Goal: Transaction & Acquisition: Obtain resource

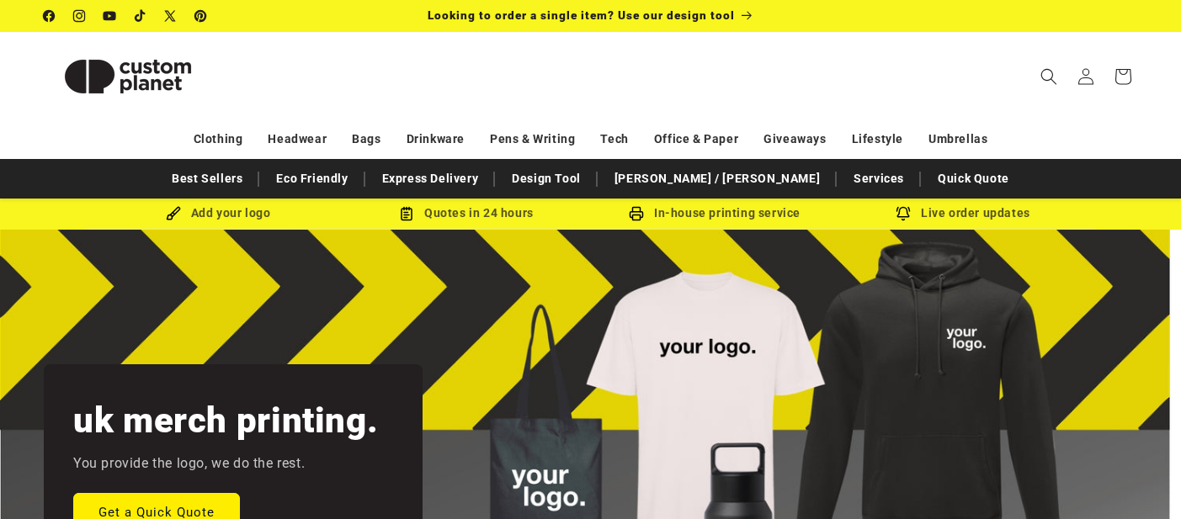
scroll to position [6, 0]
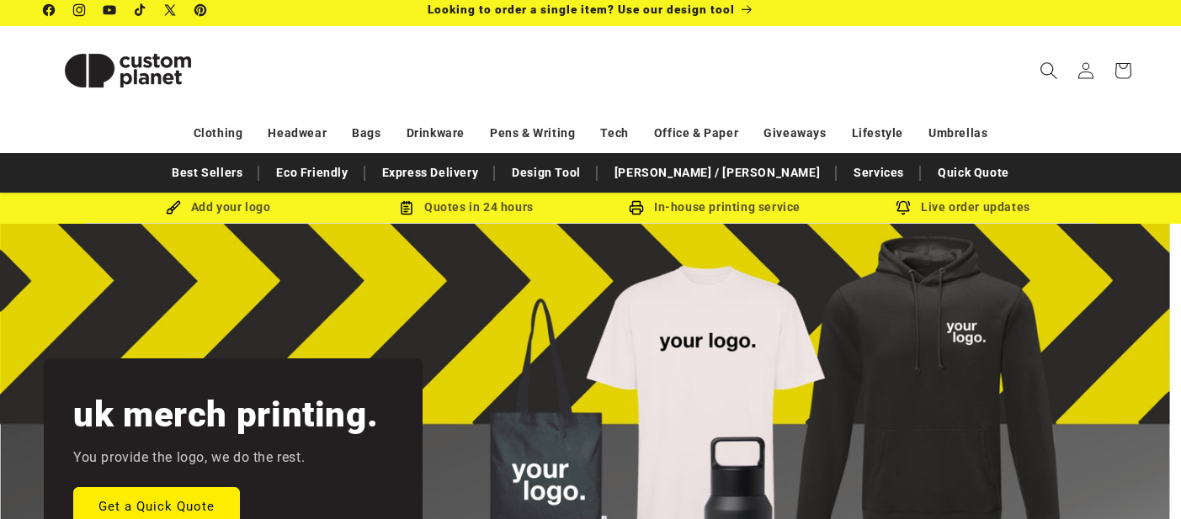
click at [1046, 71] on icon "Search" at bounding box center [1049, 70] width 18 height 18
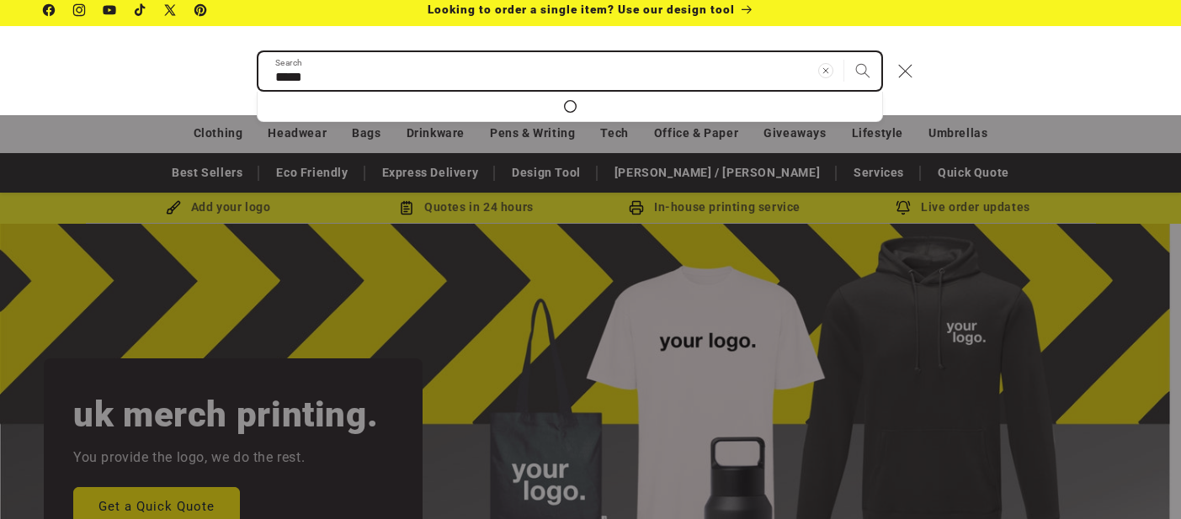
type input "*****"
click at [844, 52] on button "Search" at bounding box center [862, 70] width 37 height 37
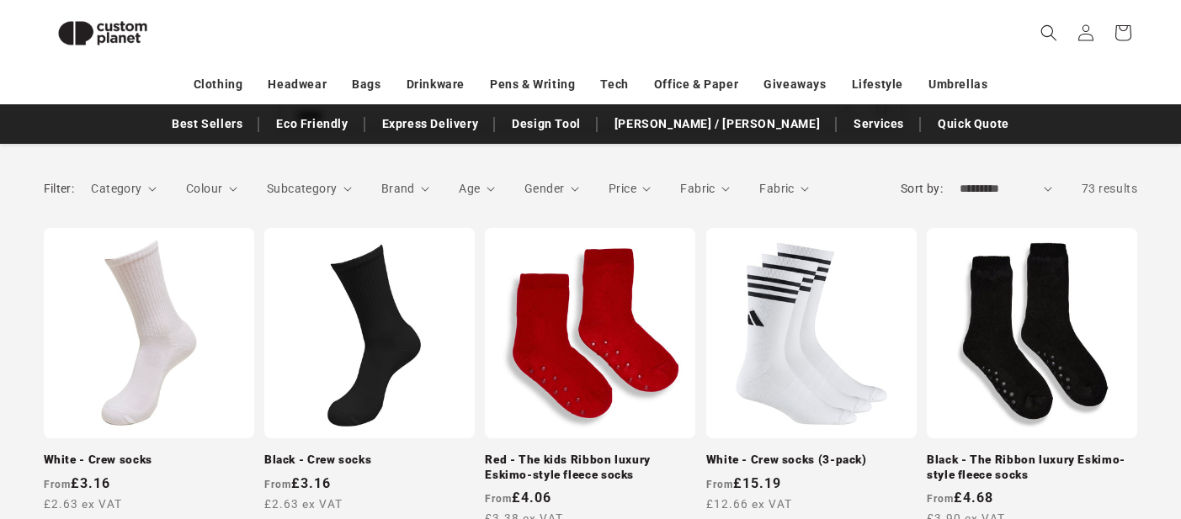
scroll to position [217, 0]
click at [149, 453] on link "White - Crew socks" at bounding box center [149, 460] width 210 height 15
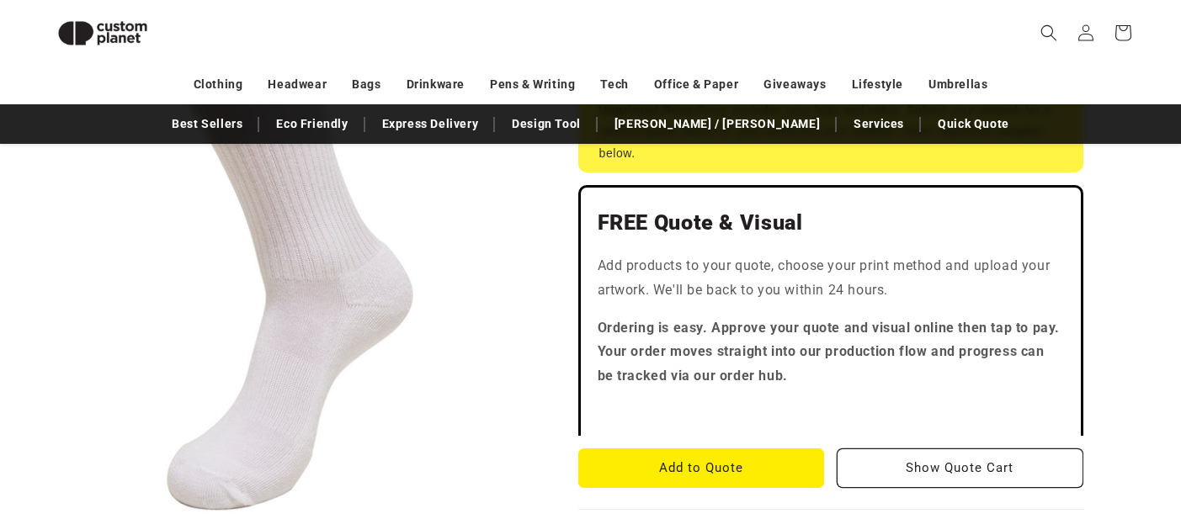
scroll to position [395, 0]
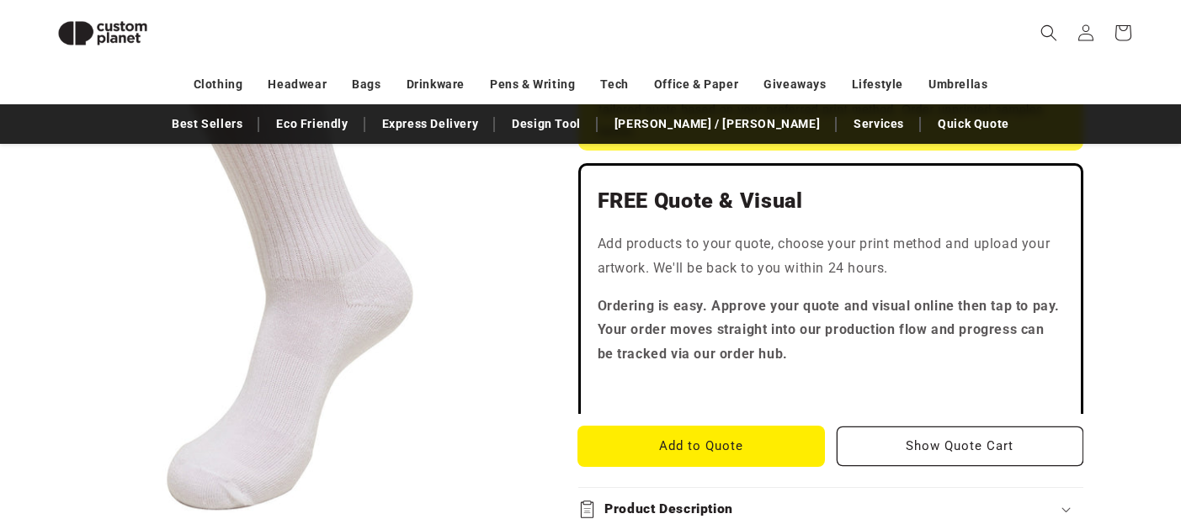
click at [718, 461] on button "Add to Quote" at bounding box center [701, 447] width 247 height 40
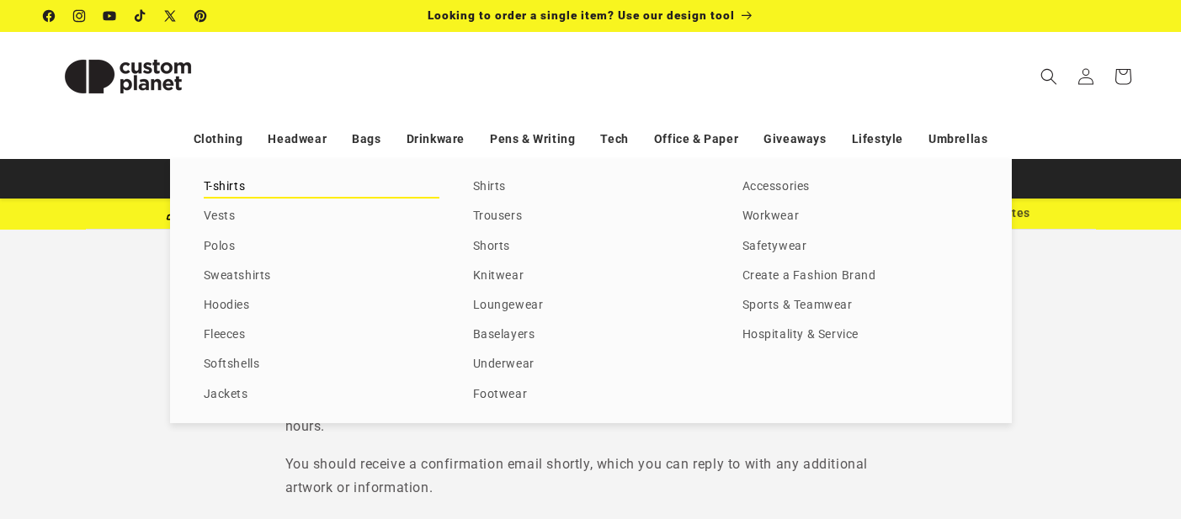
click at [232, 192] on link "T-shirts" at bounding box center [322, 187] width 236 height 23
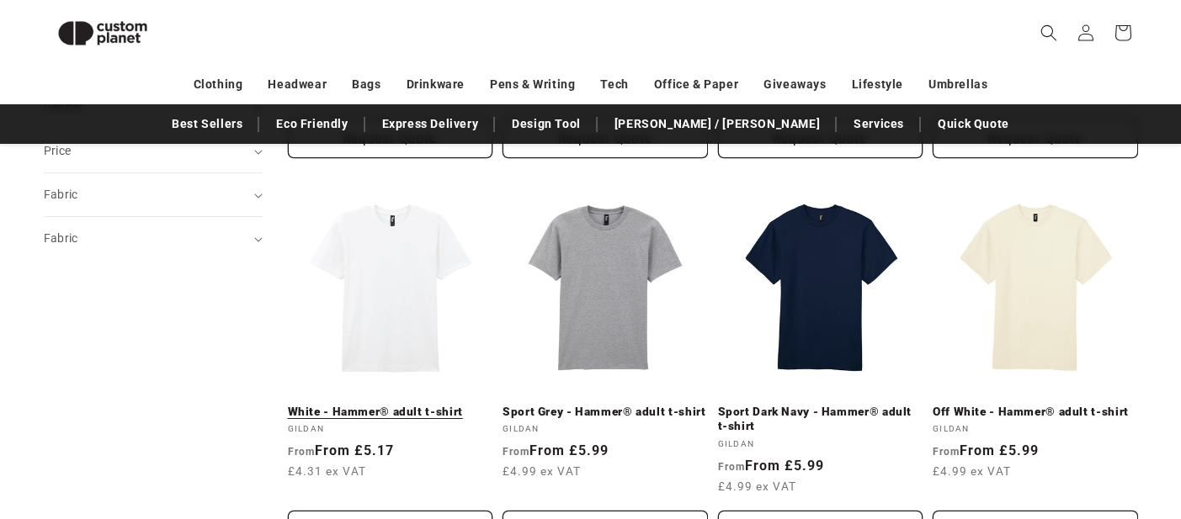
scroll to position [520, 0]
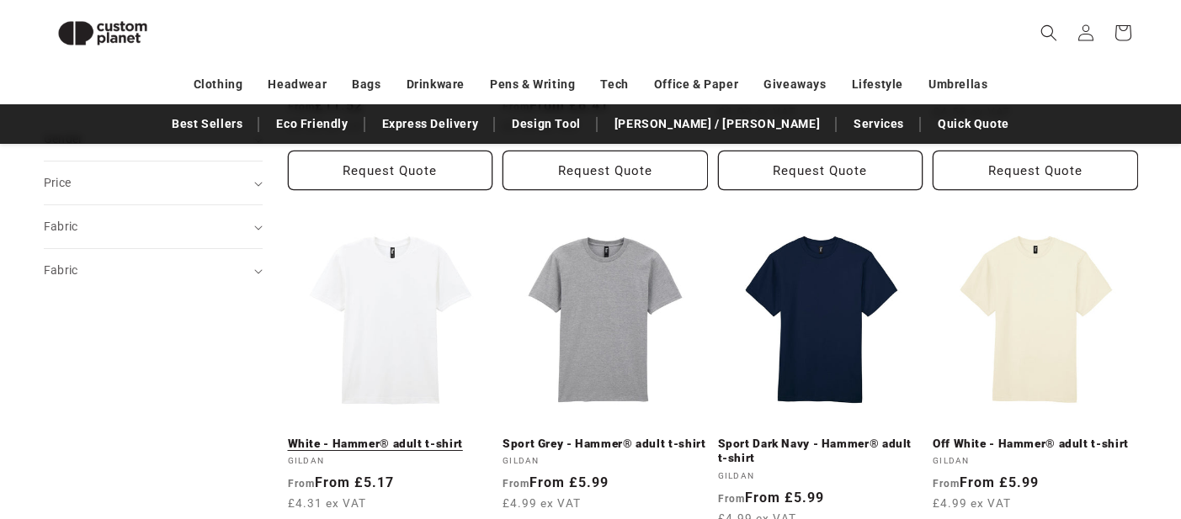
click at [421, 437] on link "White - Hammer® adult t-shirt" at bounding box center [390, 444] width 205 height 15
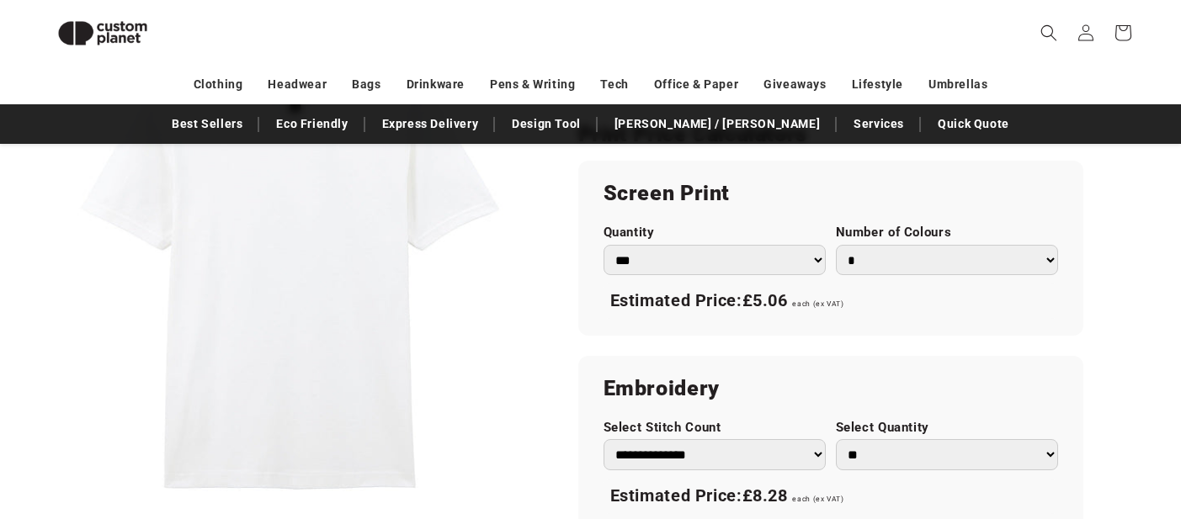
scroll to position [962, 0]
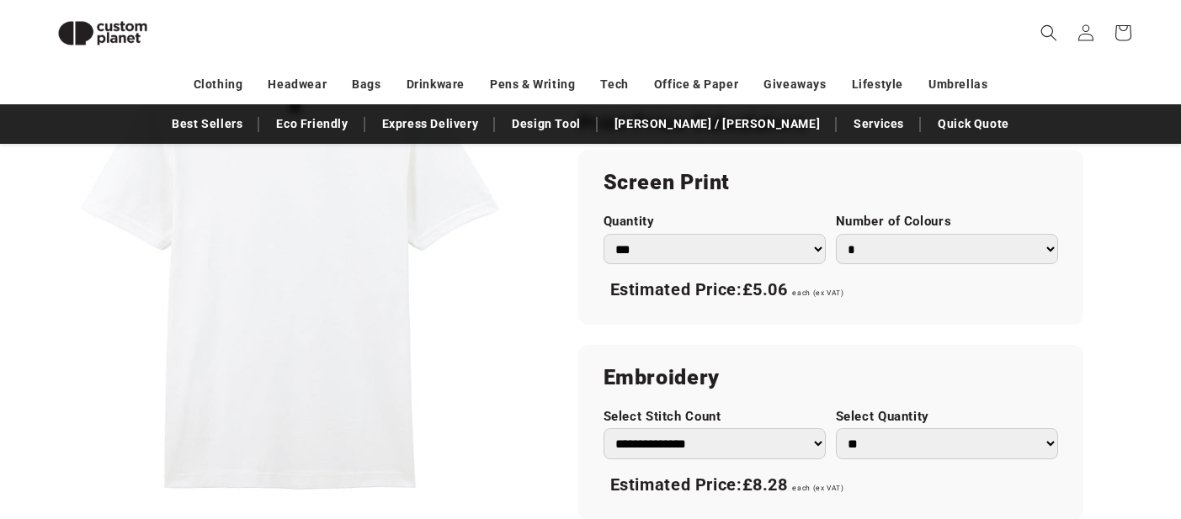
click at [715, 256] on select "*** *** *** **** **** **** ***** *****" at bounding box center [715, 249] width 222 height 31
select select "***"
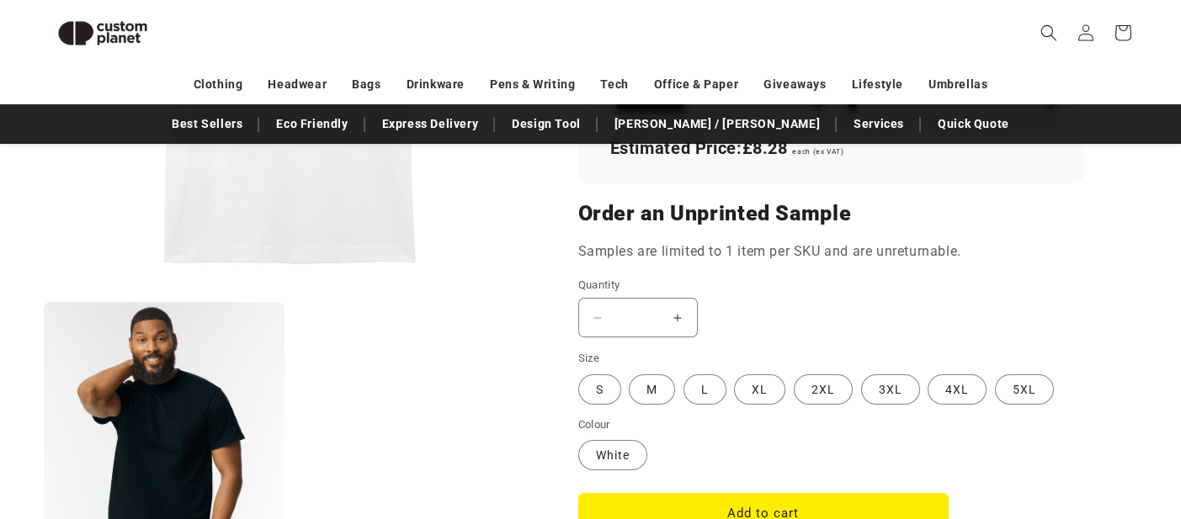
scroll to position [1268, 0]
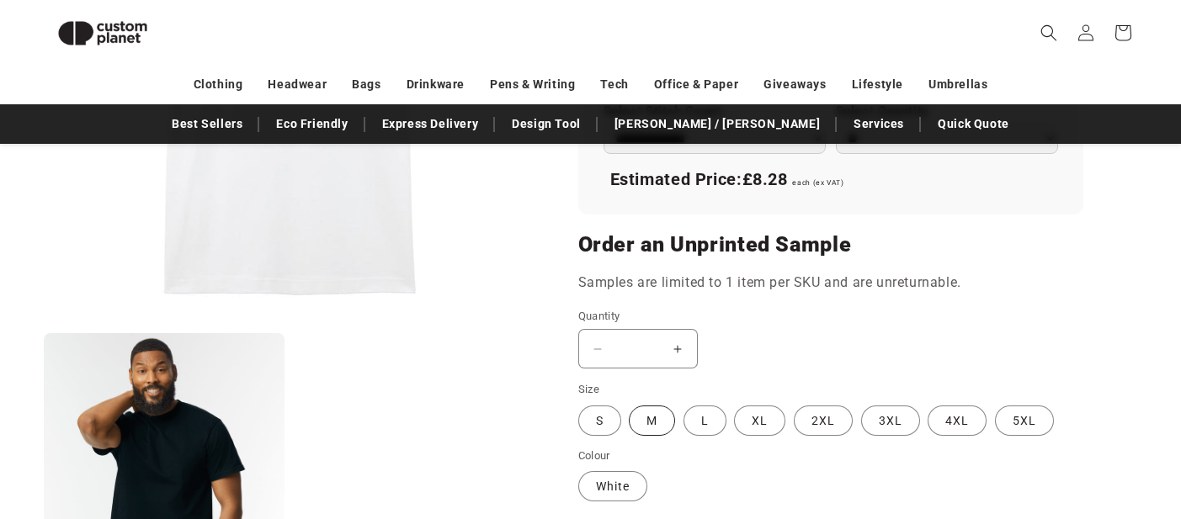
click at [671, 418] on label "M Variant sold out or unavailable" at bounding box center [652, 421] width 46 height 30
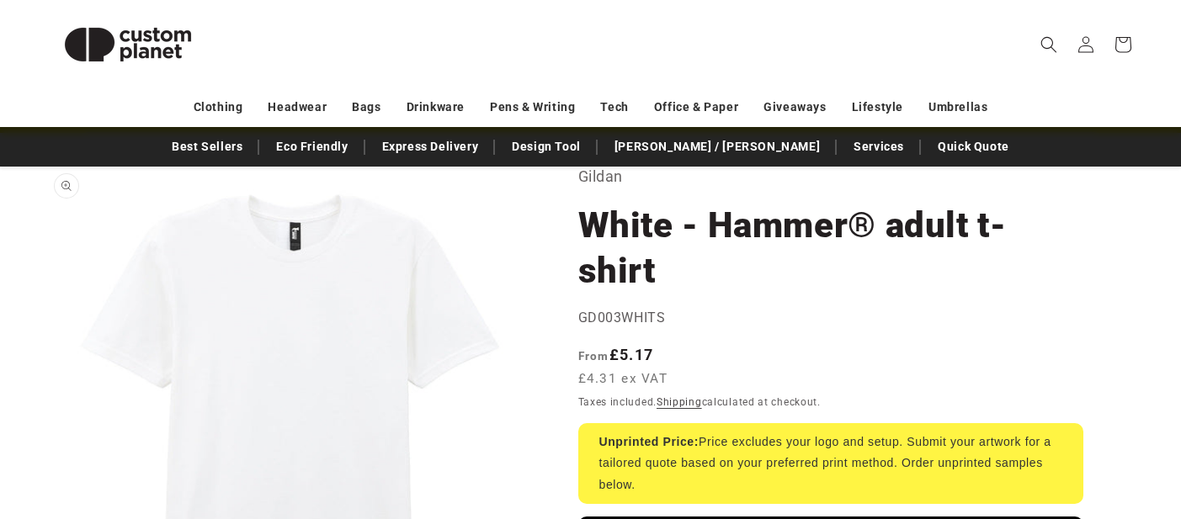
scroll to position [151, 0]
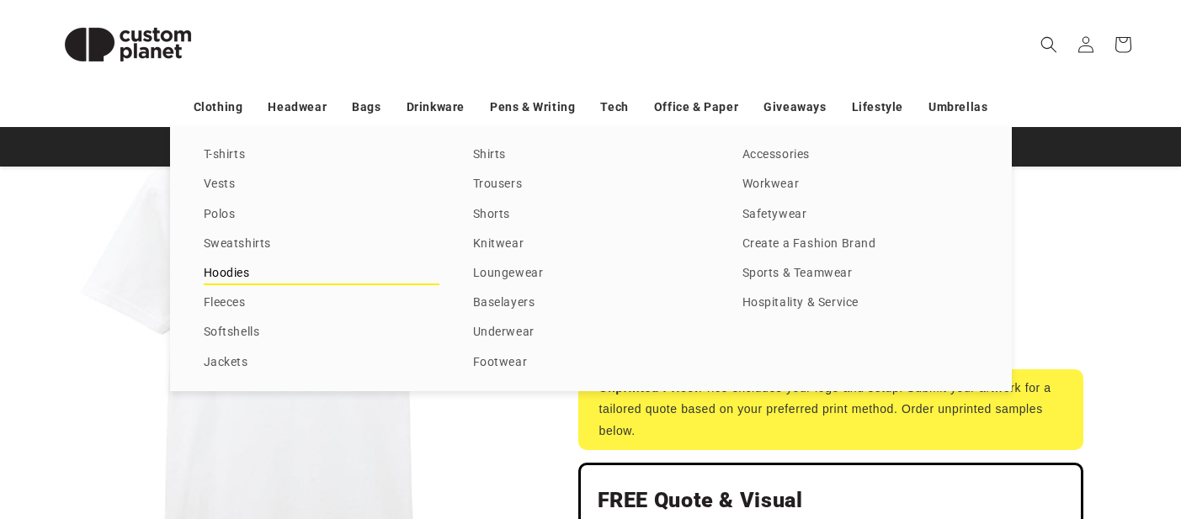
click at [238, 279] on link "Hoodies" at bounding box center [322, 274] width 236 height 23
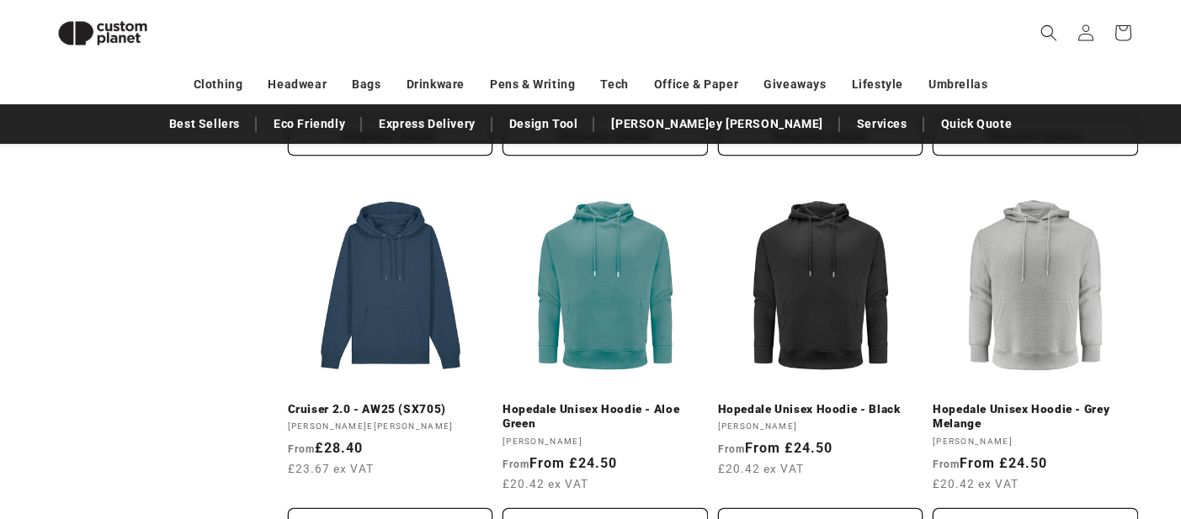
scroll to position [223, 0]
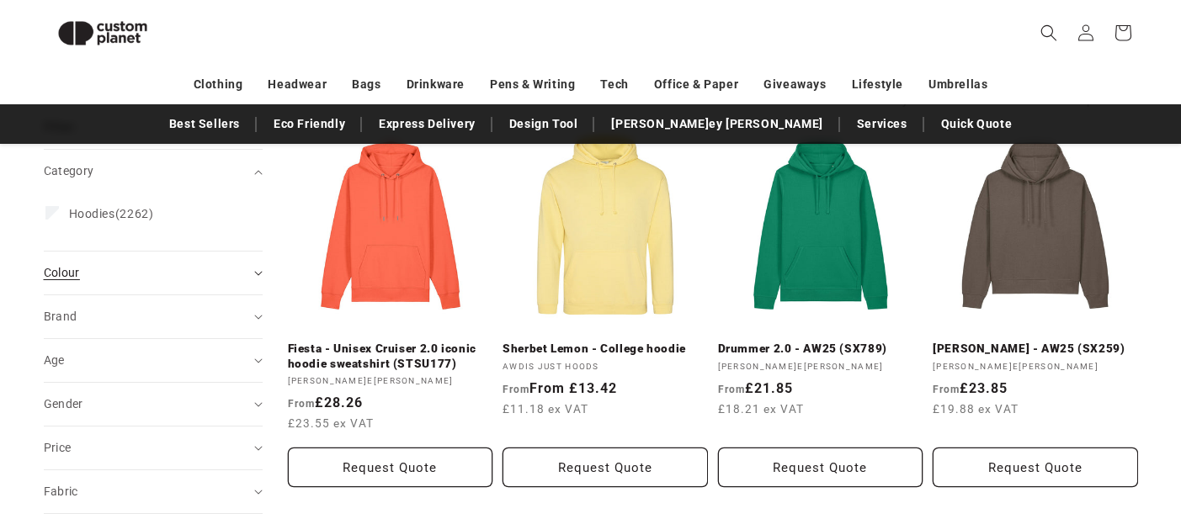
click at [194, 274] on div "Colour (0)" at bounding box center [146, 273] width 205 height 18
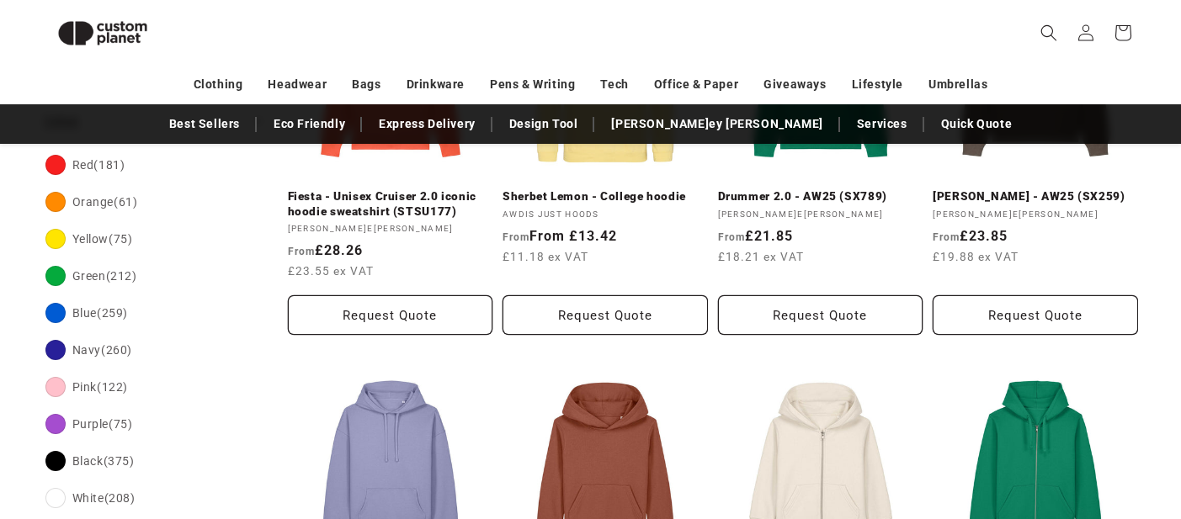
scroll to position [445, 0]
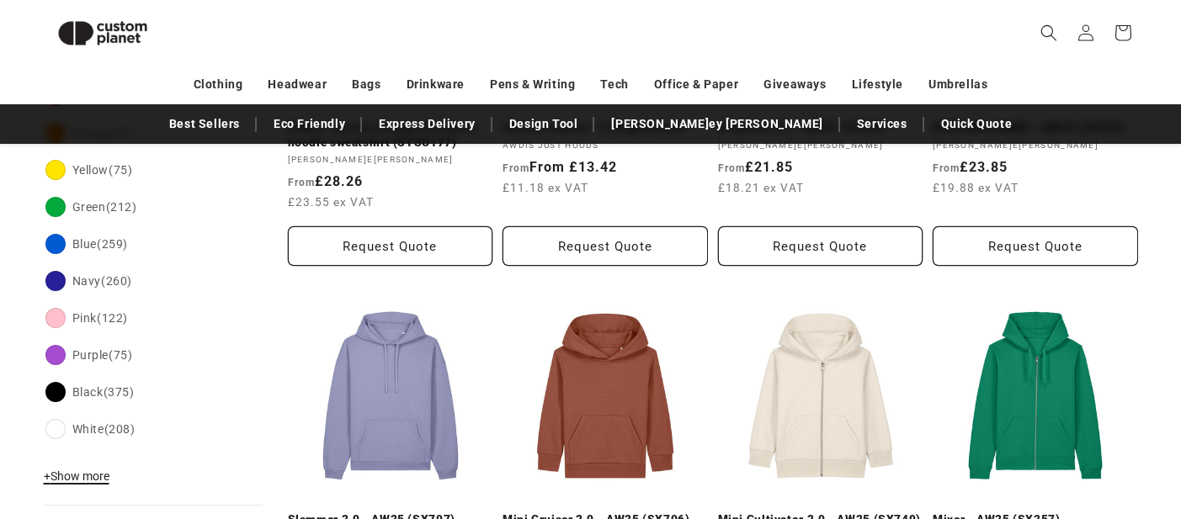
click at [85, 483] on span "+ Show more" at bounding box center [77, 476] width 66 height 13
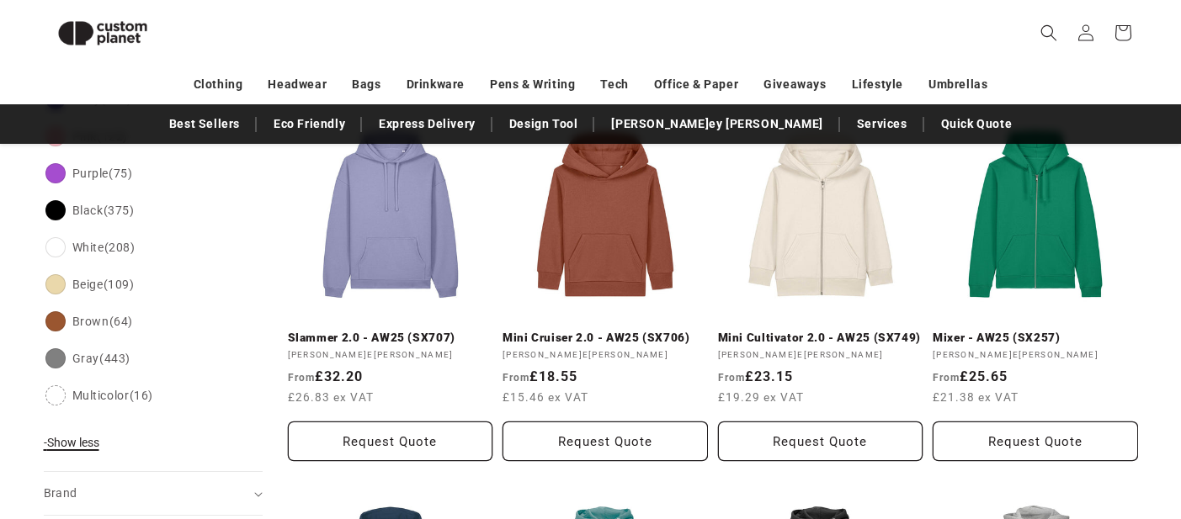
scroll to position [694, 0]
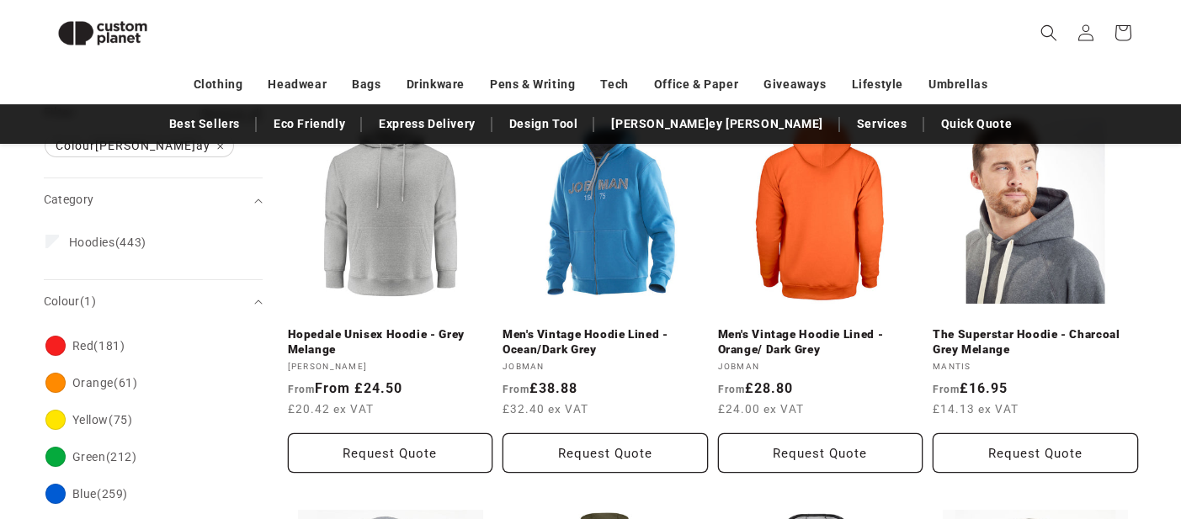
scroll to position [171, 0]
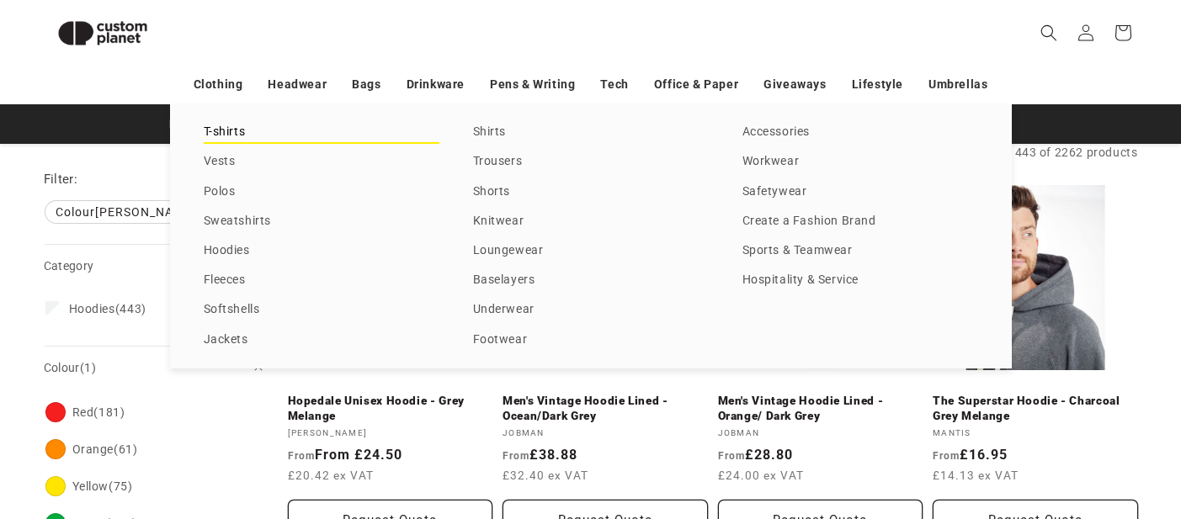
click at [221, 128] on link "T-shirts" at bounding box center [322, 132] width 236 height 23
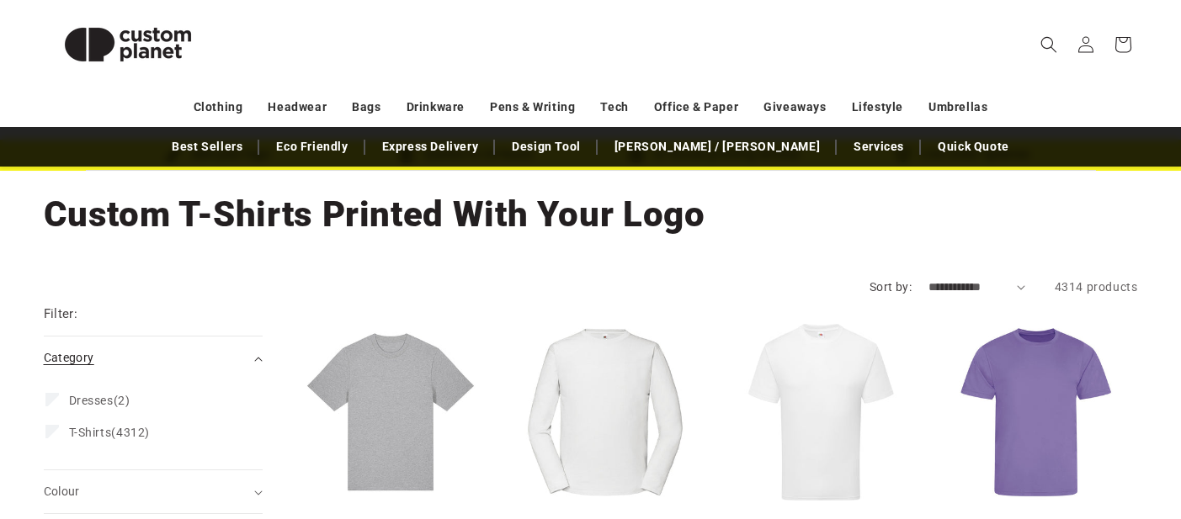
scroll to position [188, 0]
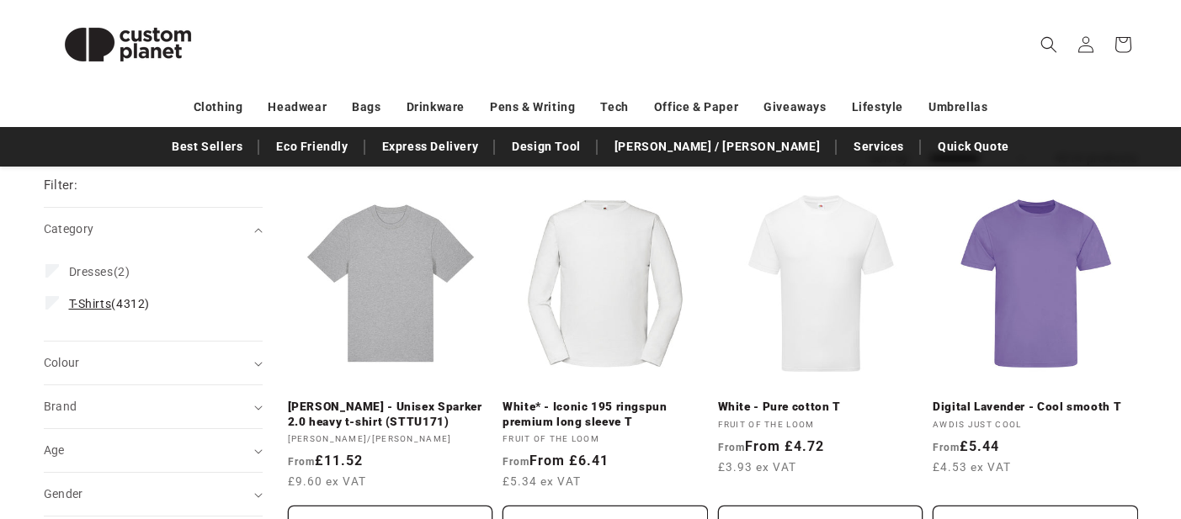
click at [120, 310] on span "T-Shirts (4312)" at bounding box center [109, 303] width 81 height 15
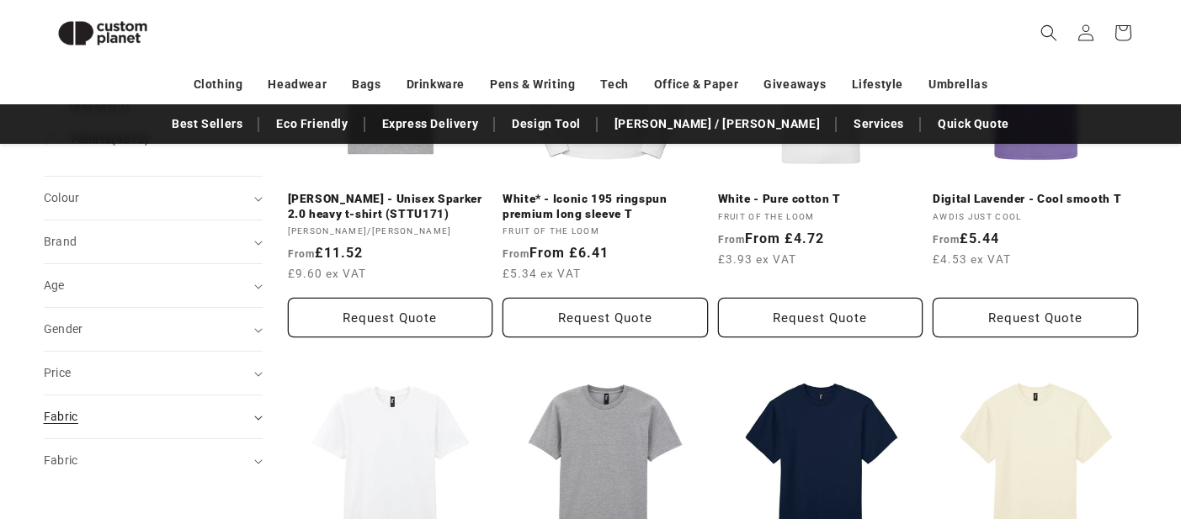
click at [99, 405] on summary "Fabric (0)" at bounding box center [153, 417] width 219 height 43
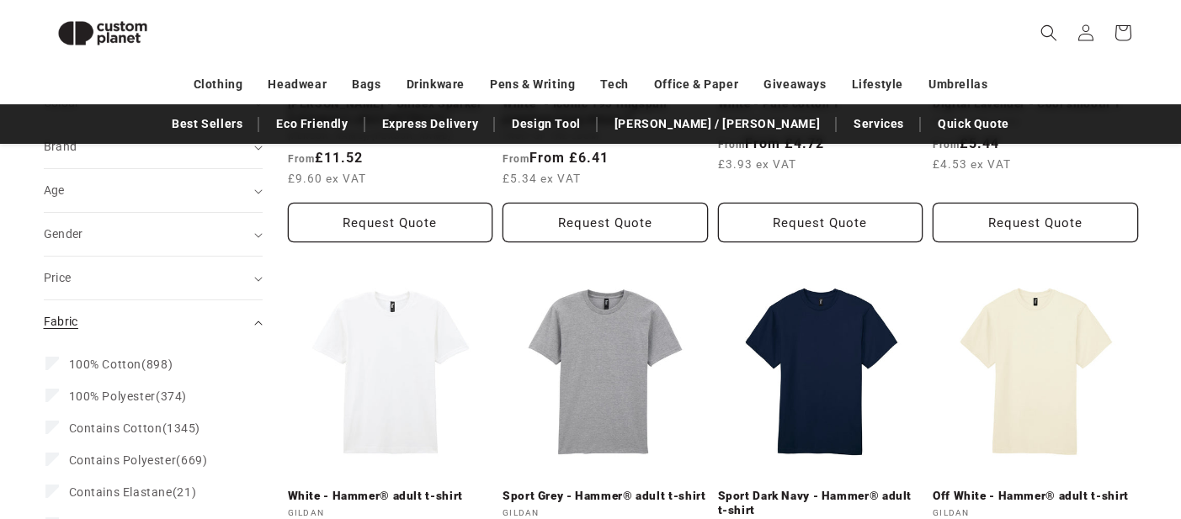
scroll to position [484, 0]
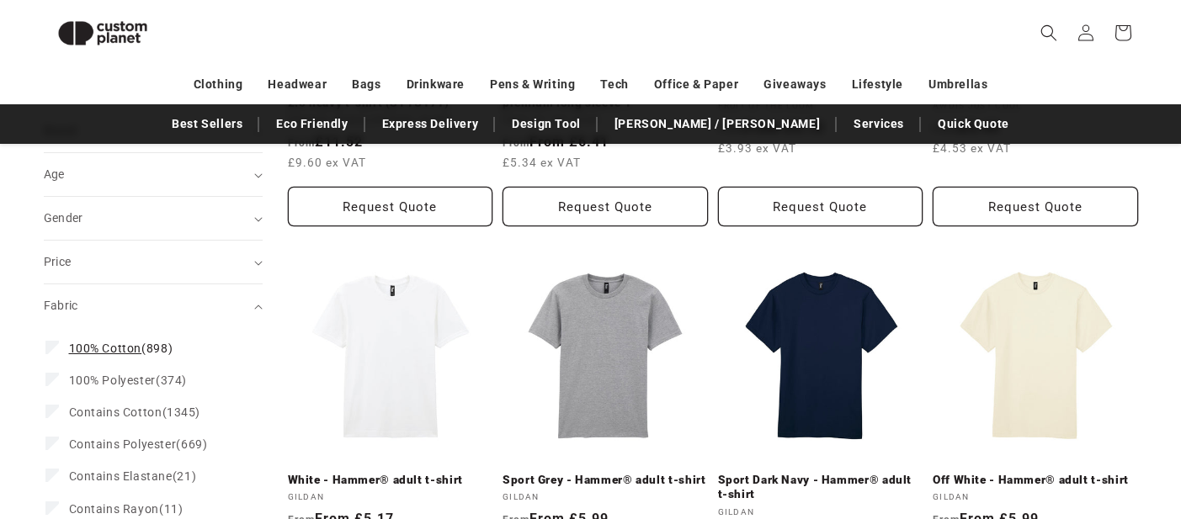
click at [104, 360] on label "100% Cotton (898) 100% Cotton (898 products)" at bounding box center [147, 349] width 205 height 32
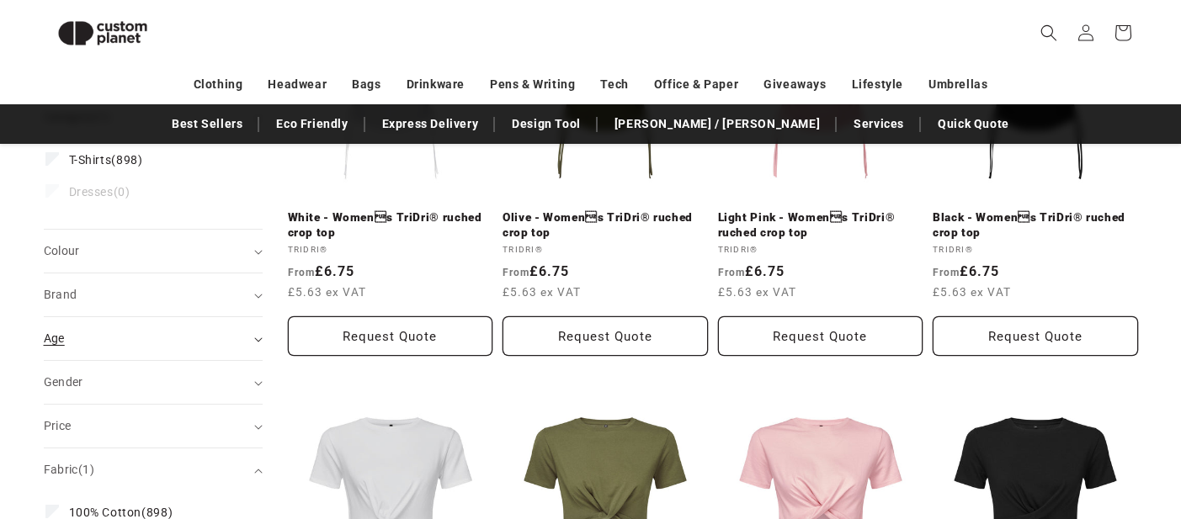
scroll to position [356, 0]
click at [131, 255] on div "Colour (0)" at bounding box center [146, 250] width 205 height 18
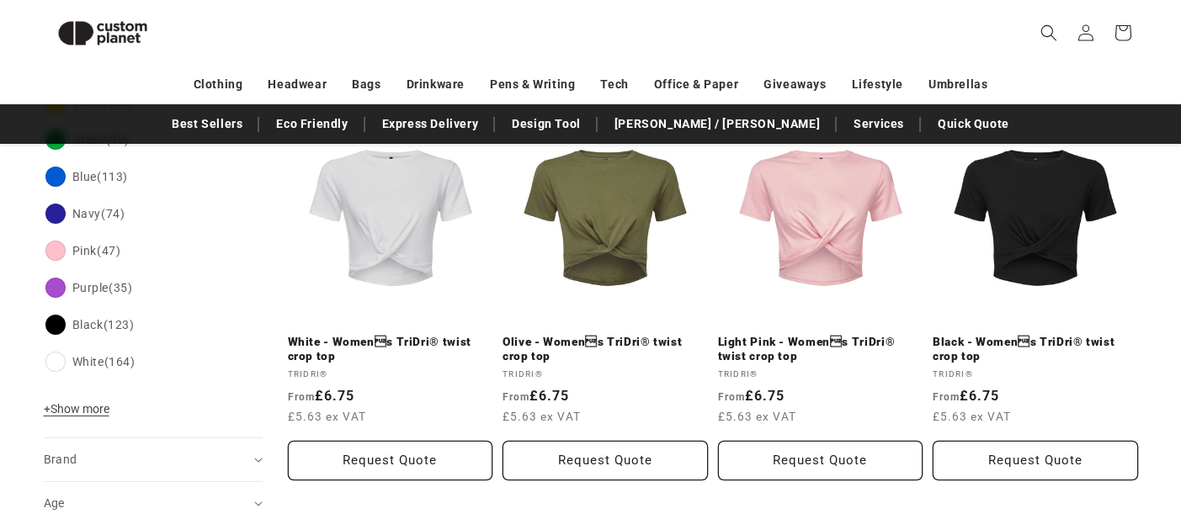
scroll to position [627, 0]
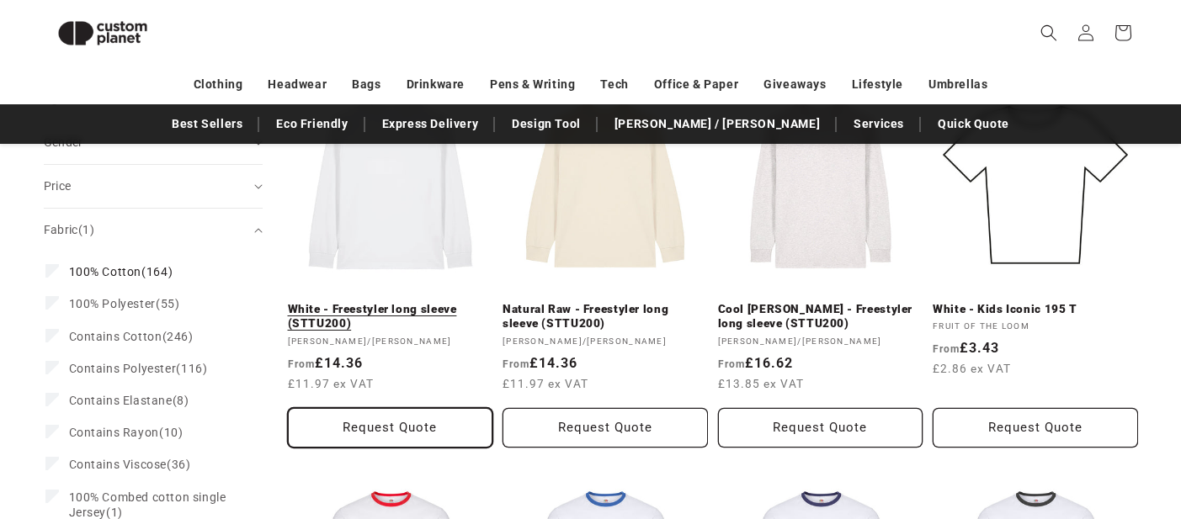
scroll to position [1044, 0]
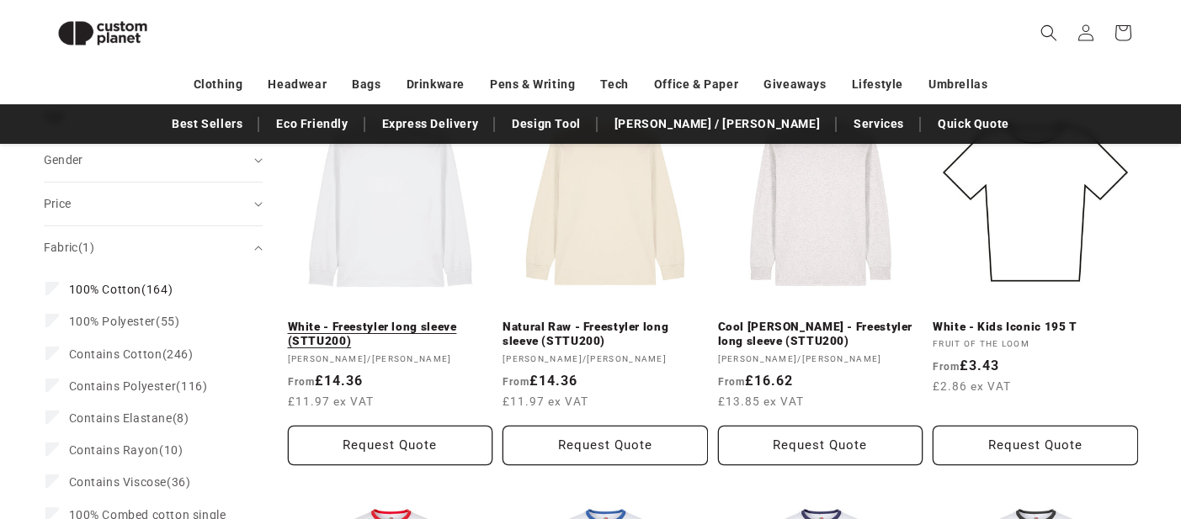
click at [381, 320] on link "White - Freestyler long sleeve (STTU200)" at bounding box center [390, 334] width 205 height 29
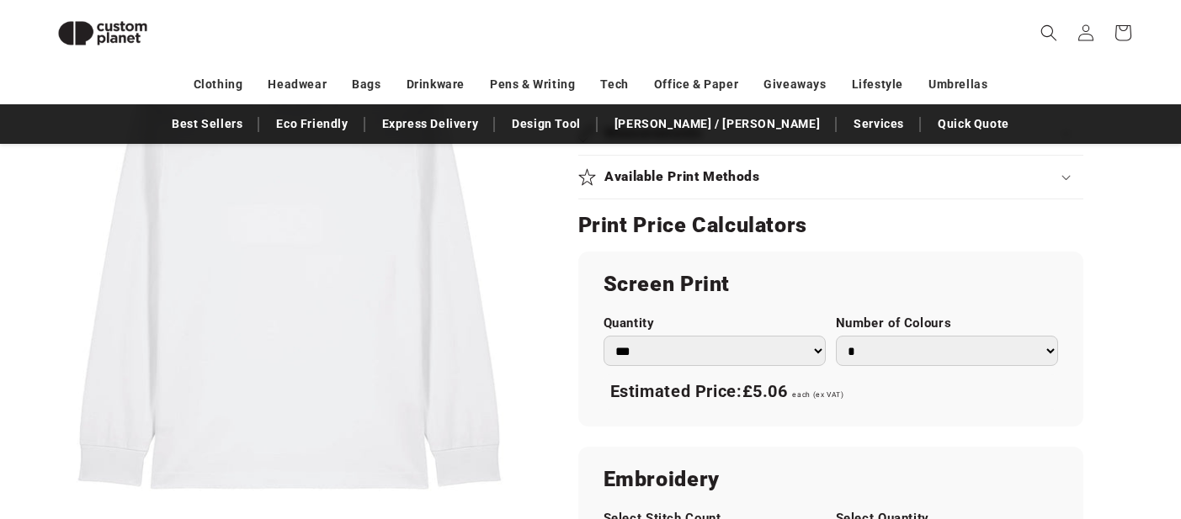
scroll to position [840, 0]
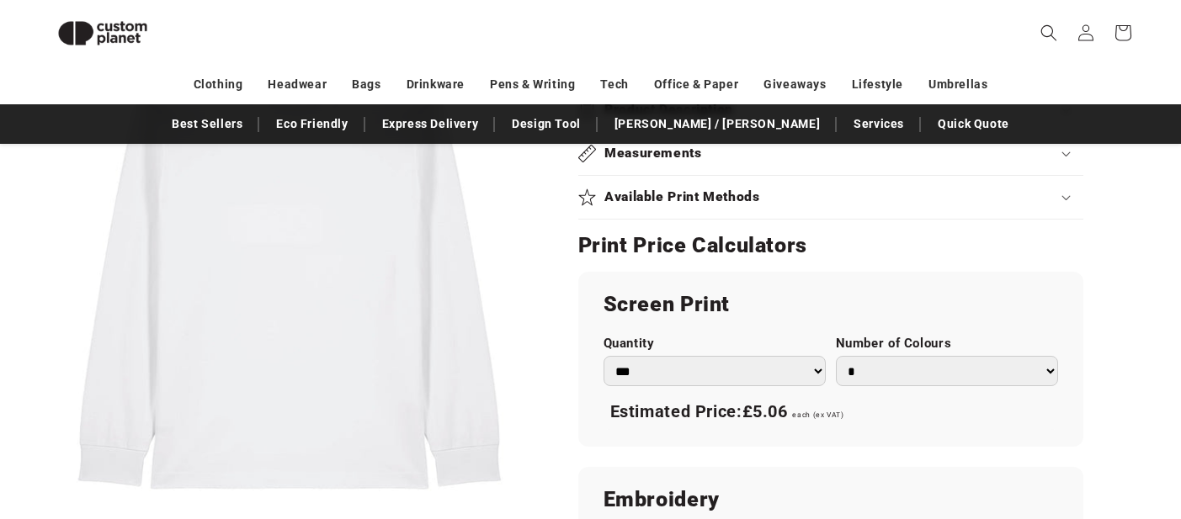
click at [633, 367] on select "*** *** *** **** **** **** ***** *****" at bounding box center [715, 371] width 222 height 31
select select "***"
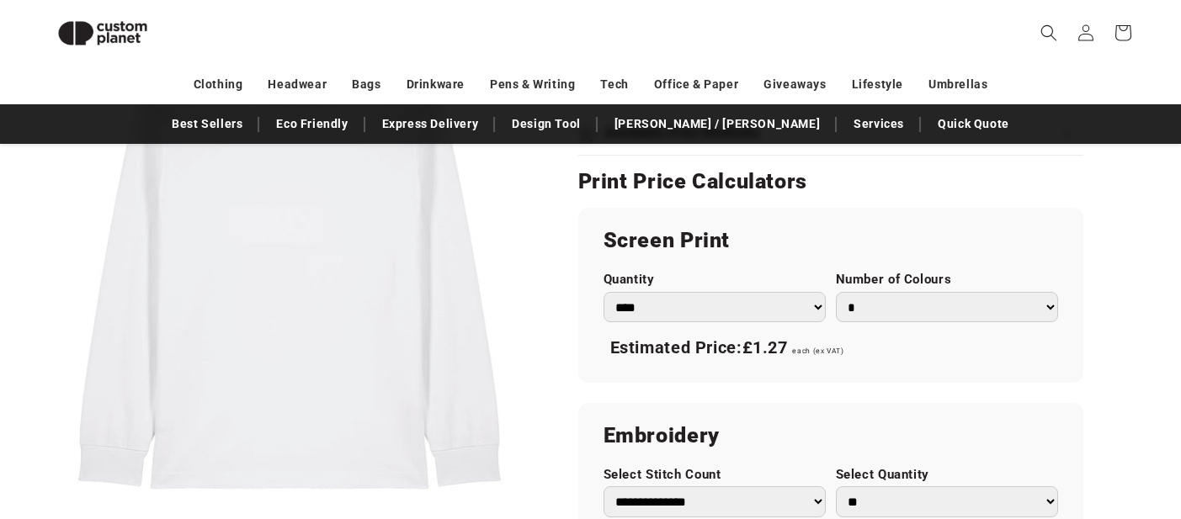
scroll to position [957, 0]
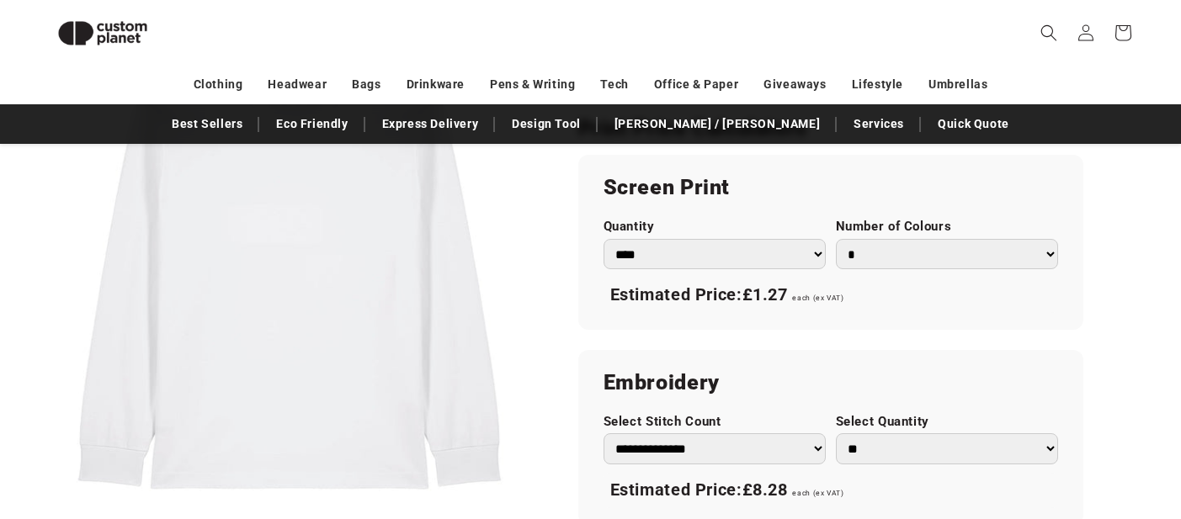
click at [890, 260] on select "* * * * * * *" at bounding box center [947, 254] width 222 height 31
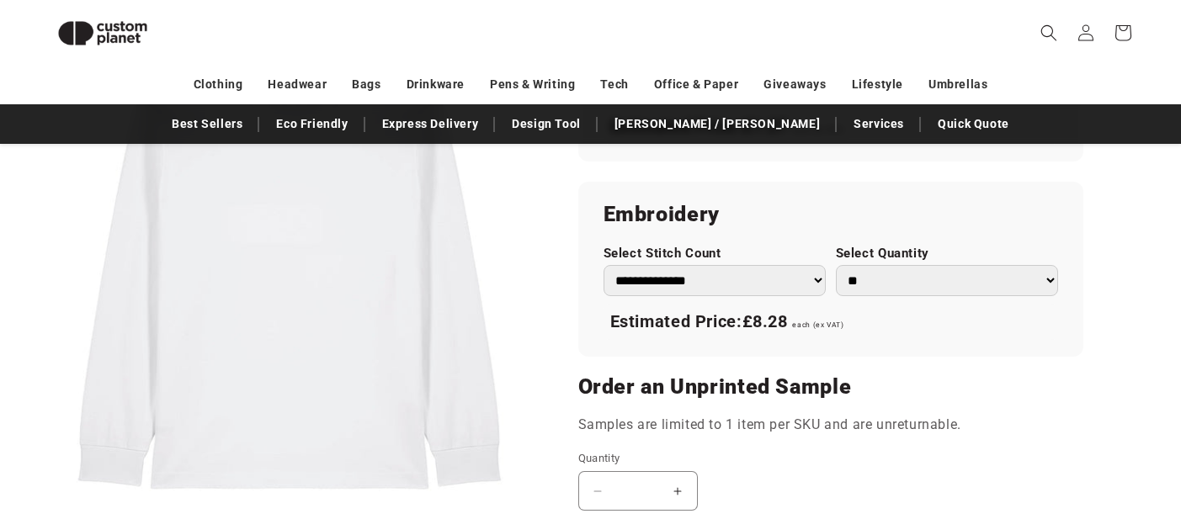
scroll to position [1067, 0]
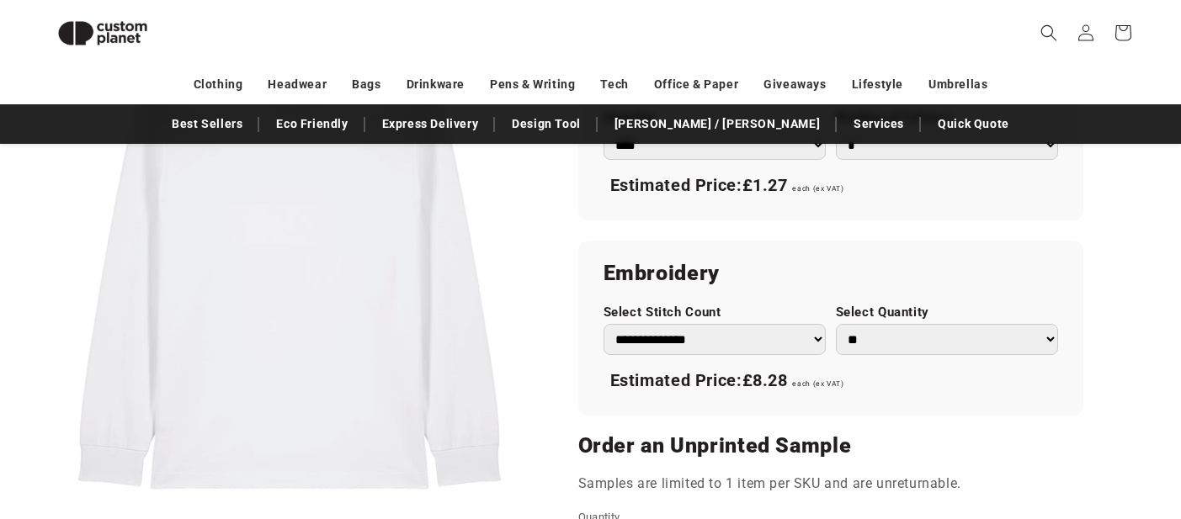
click at [862, 343] on select "** ** *** *** *** **** **** ****" at bounding box center [947, 339] width 222 height 31
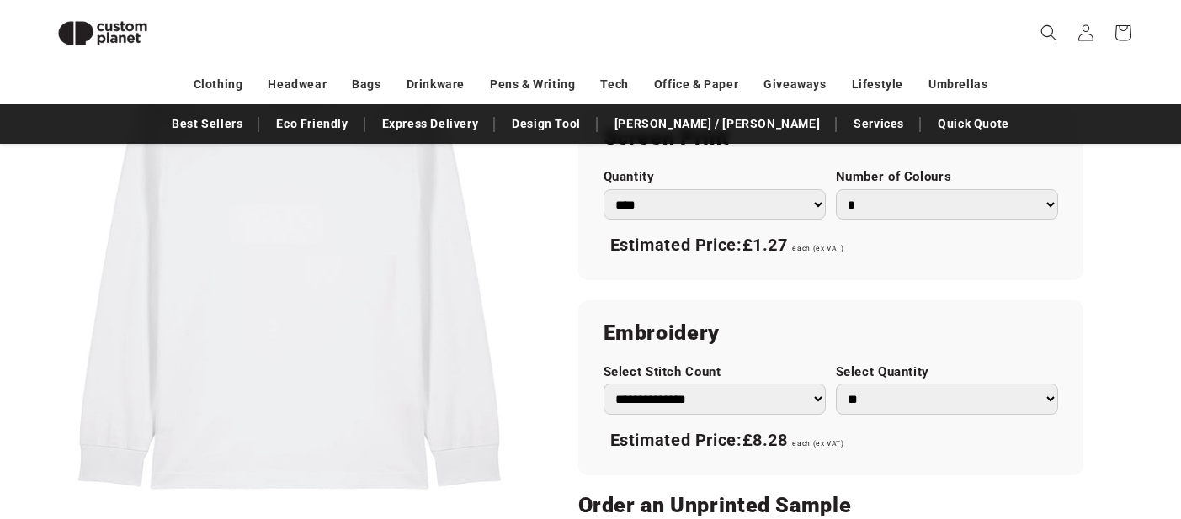
scroll to position [1062, 0]
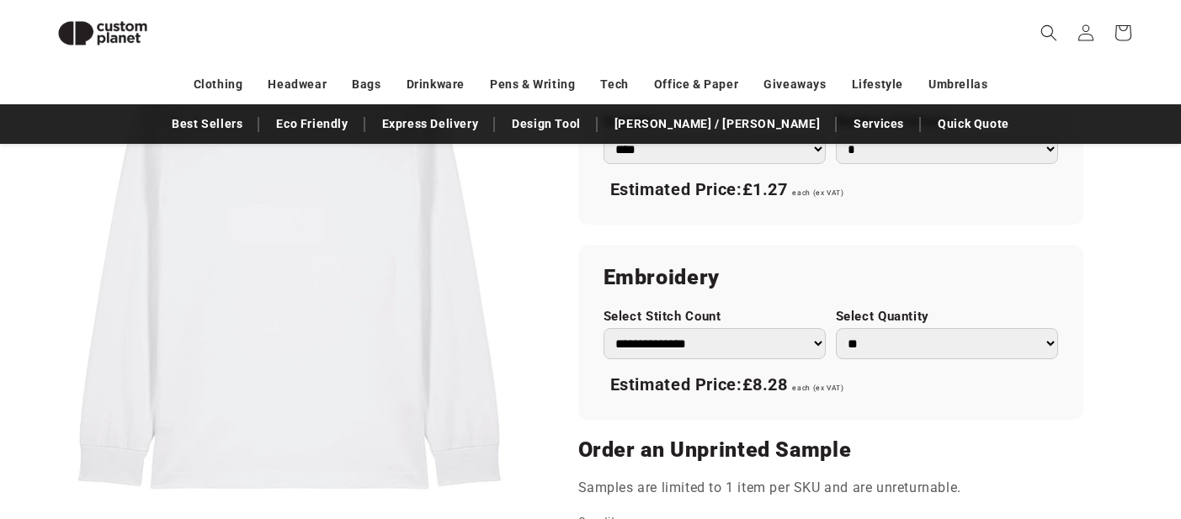
click at [860, 359] on select "** ** *** *** *** **** **** ****" at bounding box center [947, 343] width 222 height 31
click at [892, 337] on select "** ** *** *** *** **** **** ****" at bounding box center [947, 343] width 222 height 31
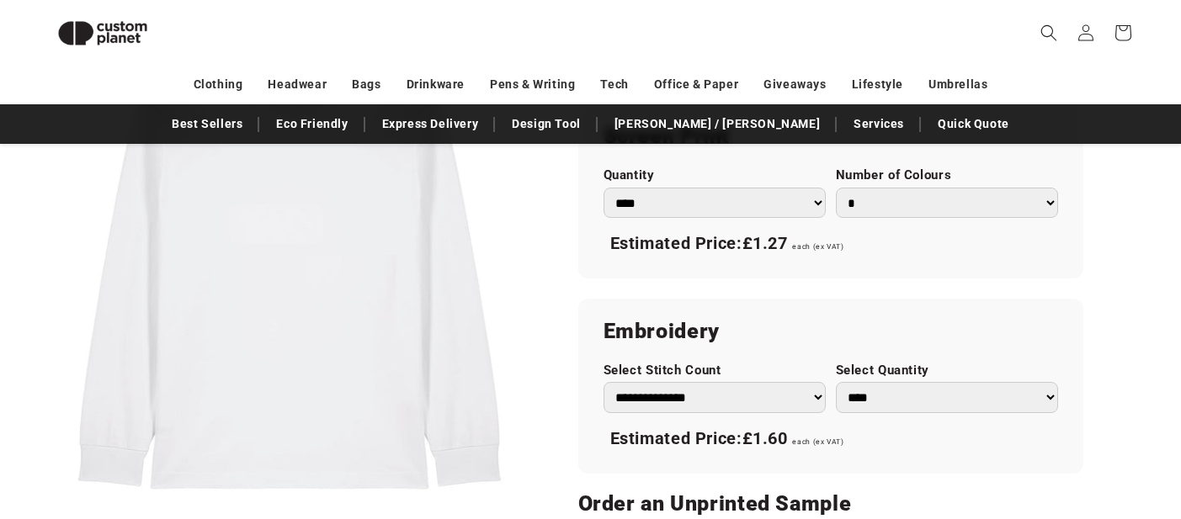
scroll to position [972, 0]
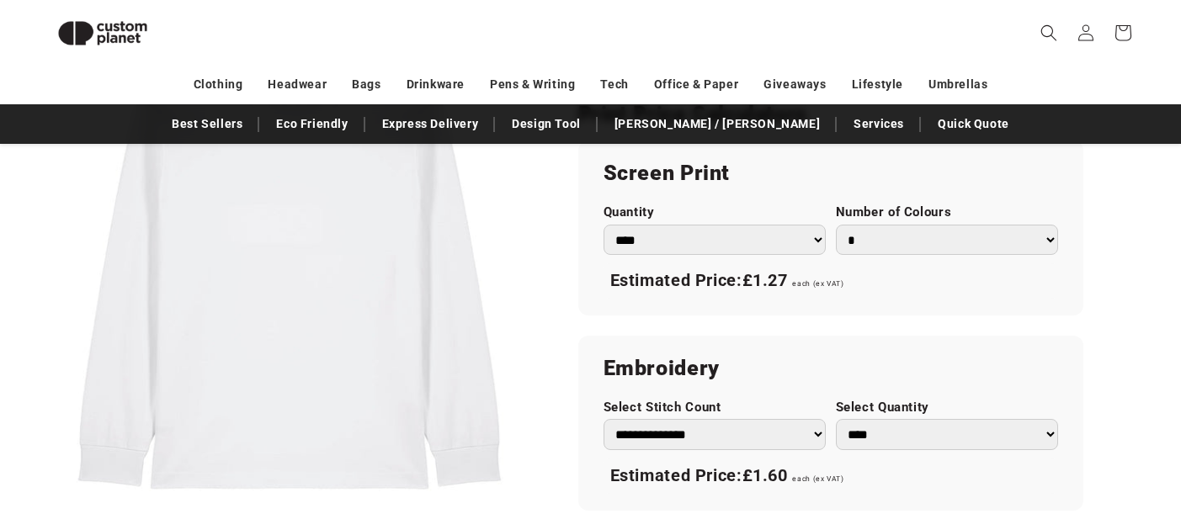
click at [868, 253] on select "* * * * * * *" at bounding box center [947, 240] width 222 height 31
click at [868, 432] on select "** ** *** *** *** **** **** ****" at bounding box center [947, 434] width 222 height 31
select select "*"
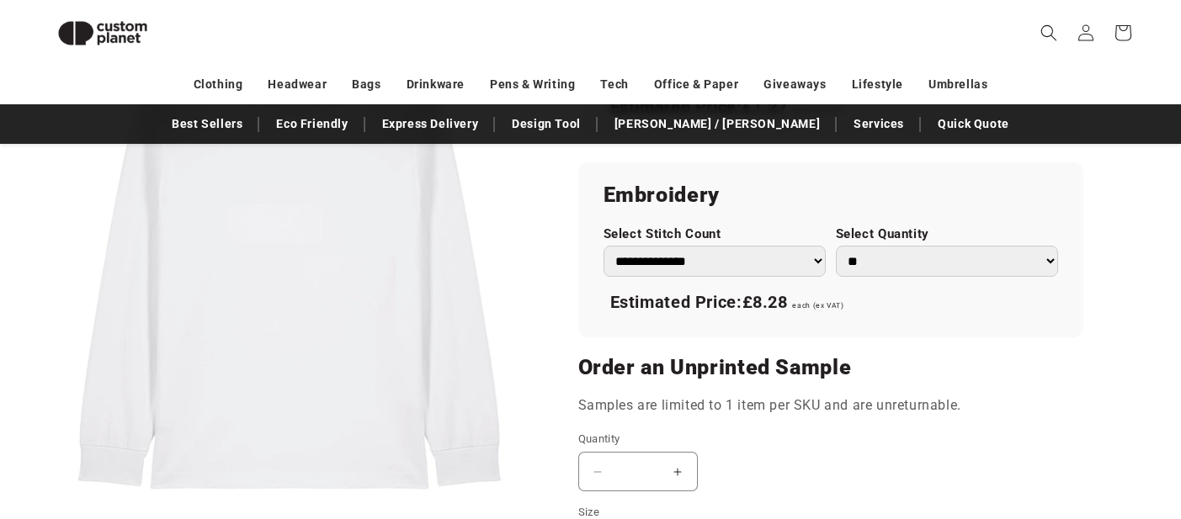
scroll to position [1118, 0]
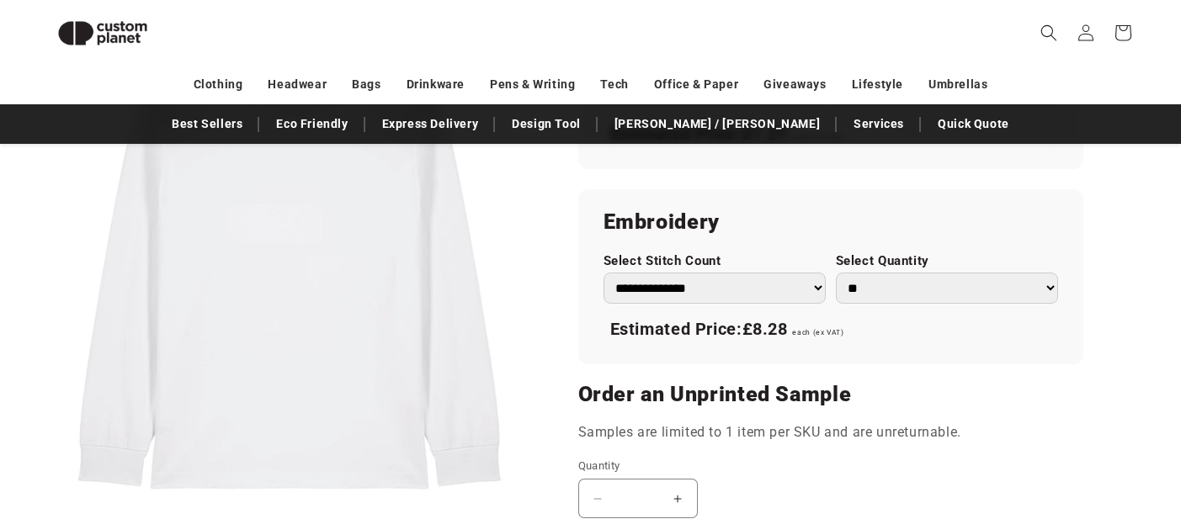
click at [796, 285] on select "**********" at bounding box center [715, 288] width 222 height 31
click at [880, 281] on select "** ** *** *** *** **** **** ****" at bounding box center [947, 288] width 222 height 31
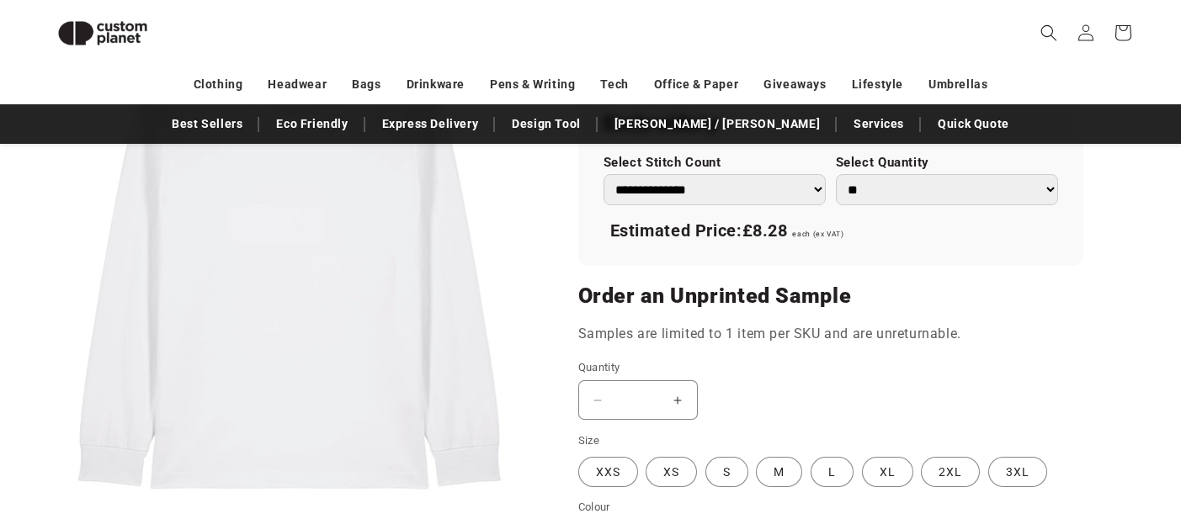
scroll to position [1379, 0]
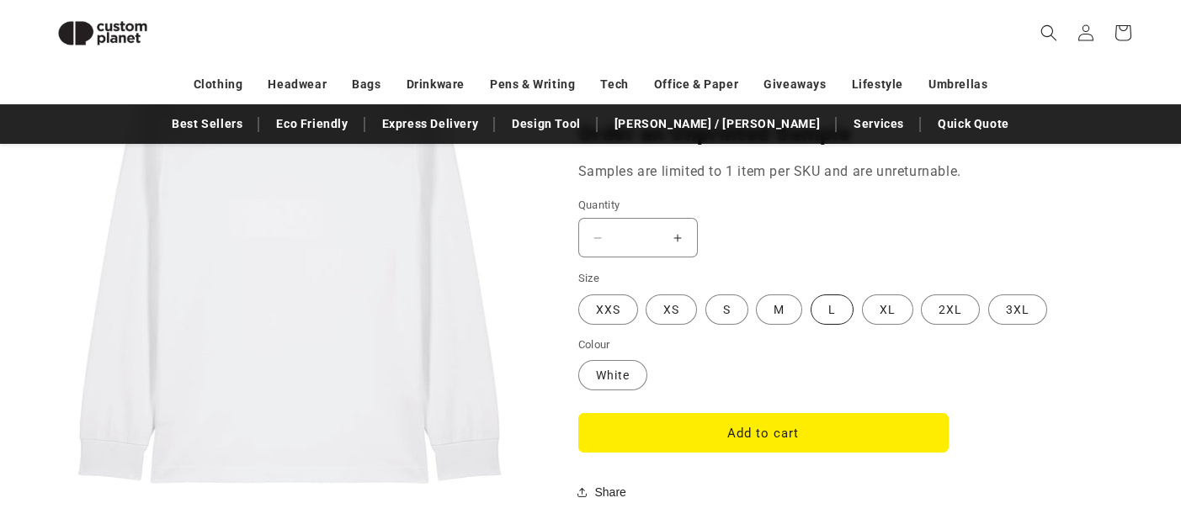
click at [839, 312] on label "L Variant sold out or unavailable" at bounding box center [832, 310] width 43 height 30
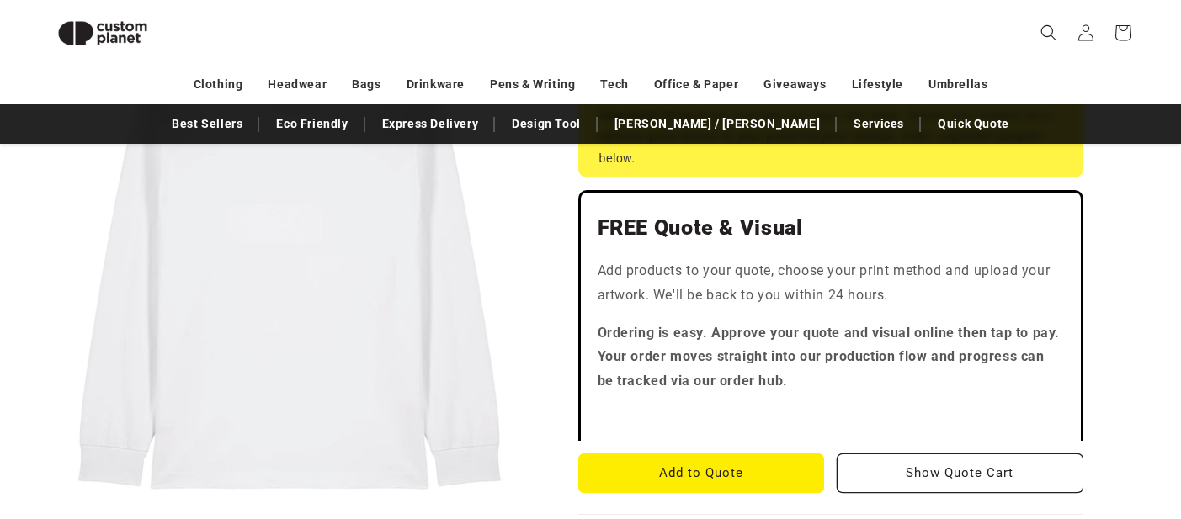
scroll to position [589, 0]
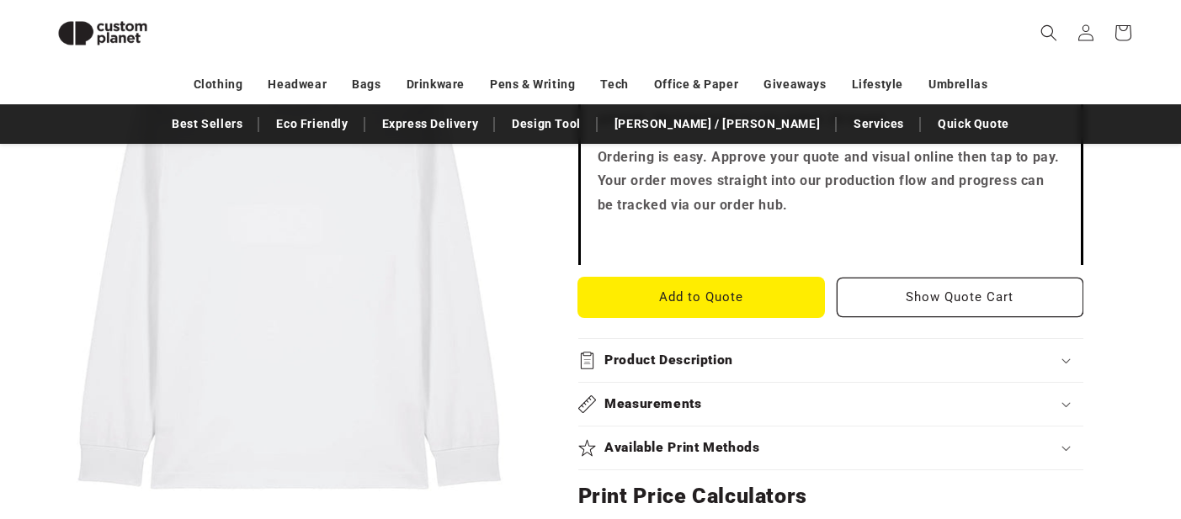
click at [756, 305] on button "Add to Quote" at bounding box center [701, 298] width 247 height 40
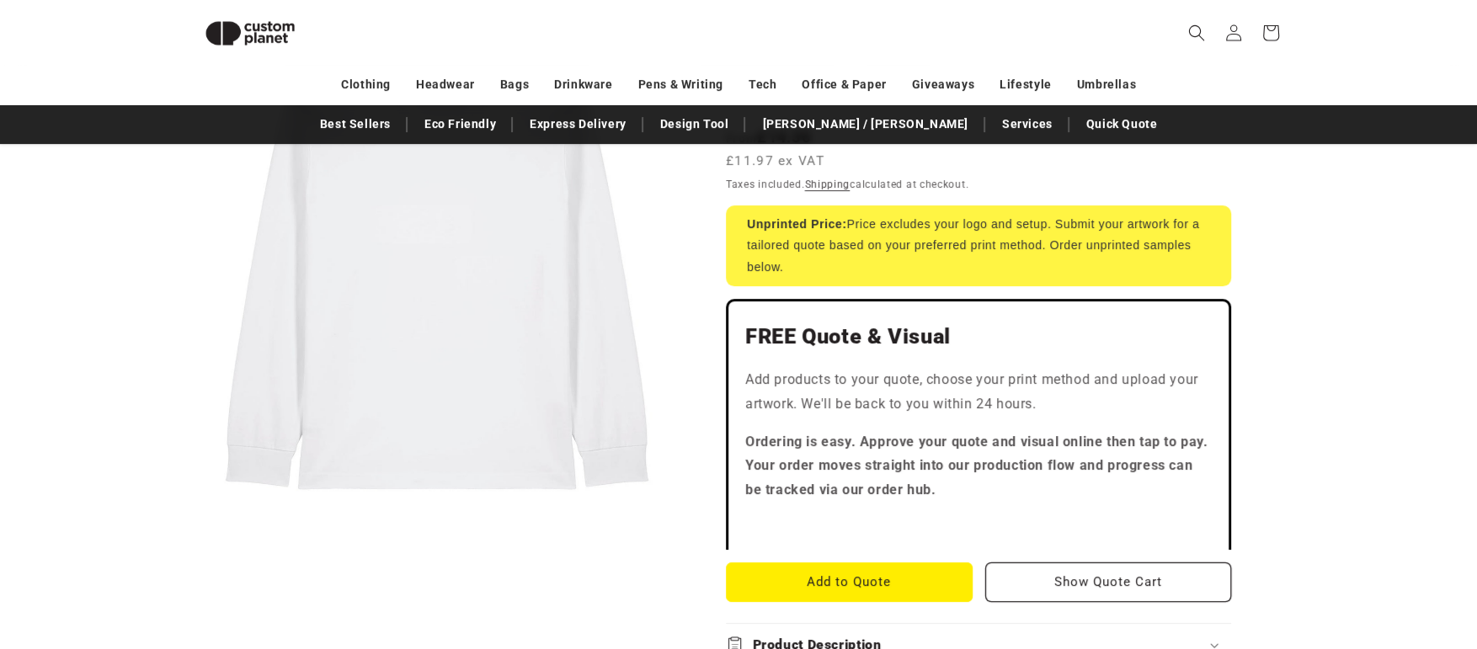
scroll to position [266, 0]
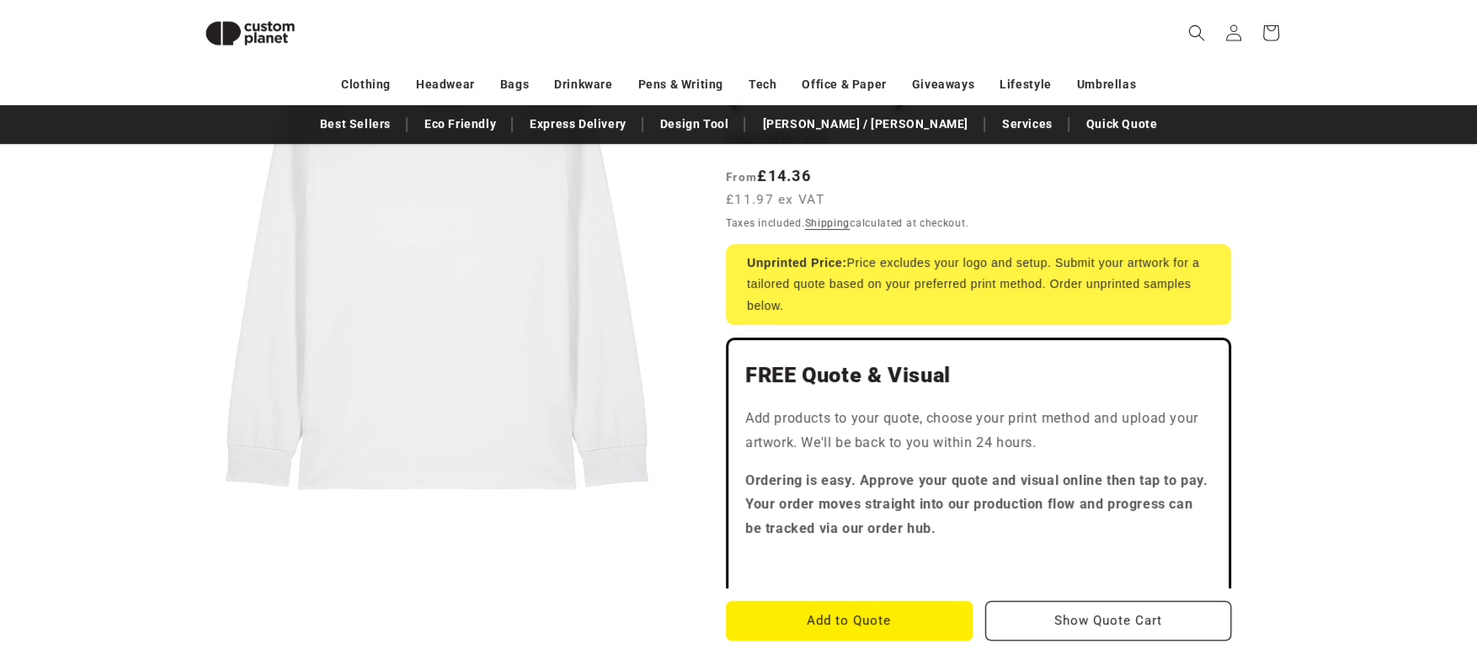
click at [191, 518] on button "Open media 1 in modal" at bounding box center [191, 518] width 0 height 0
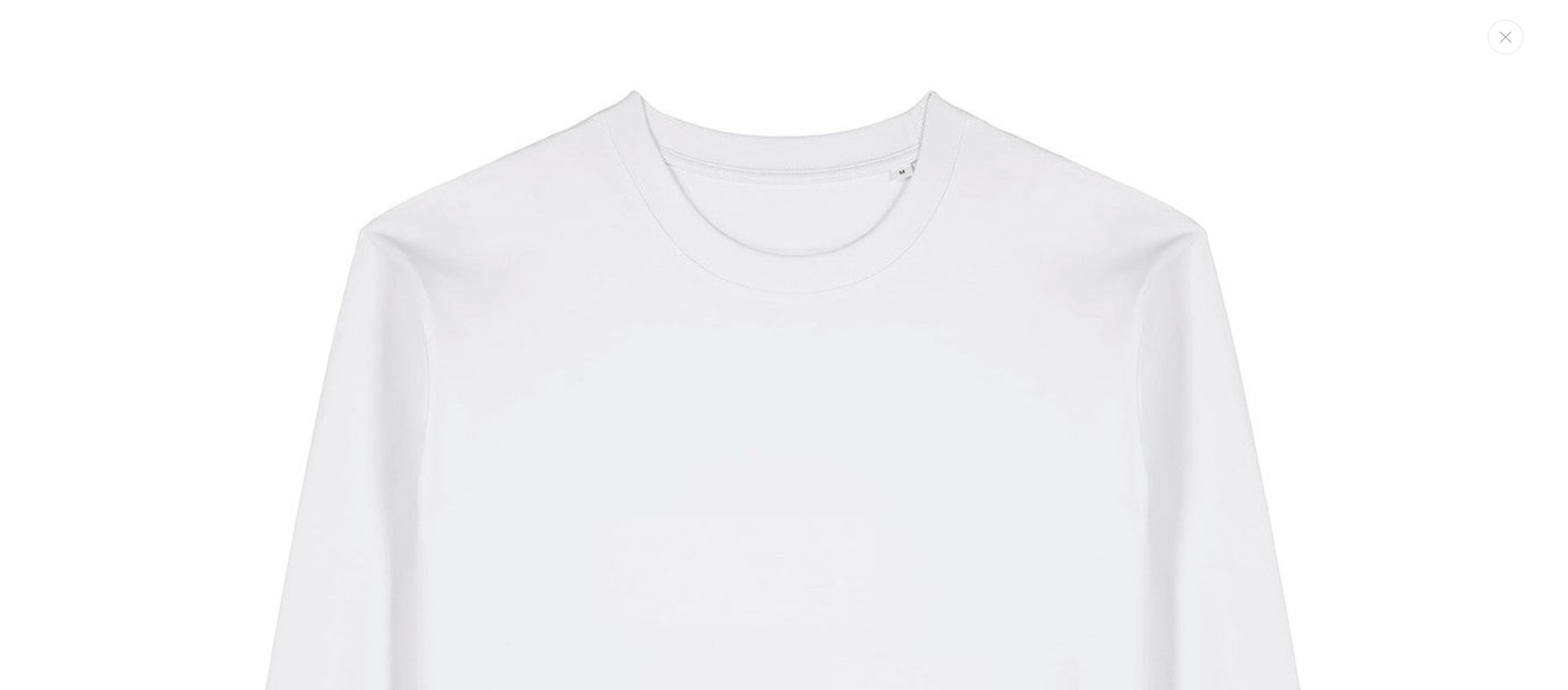
scroll to position [235, 0]
click at [1045, 44] on button "Close" at bounding box center [1517, 31] width 30 height 29
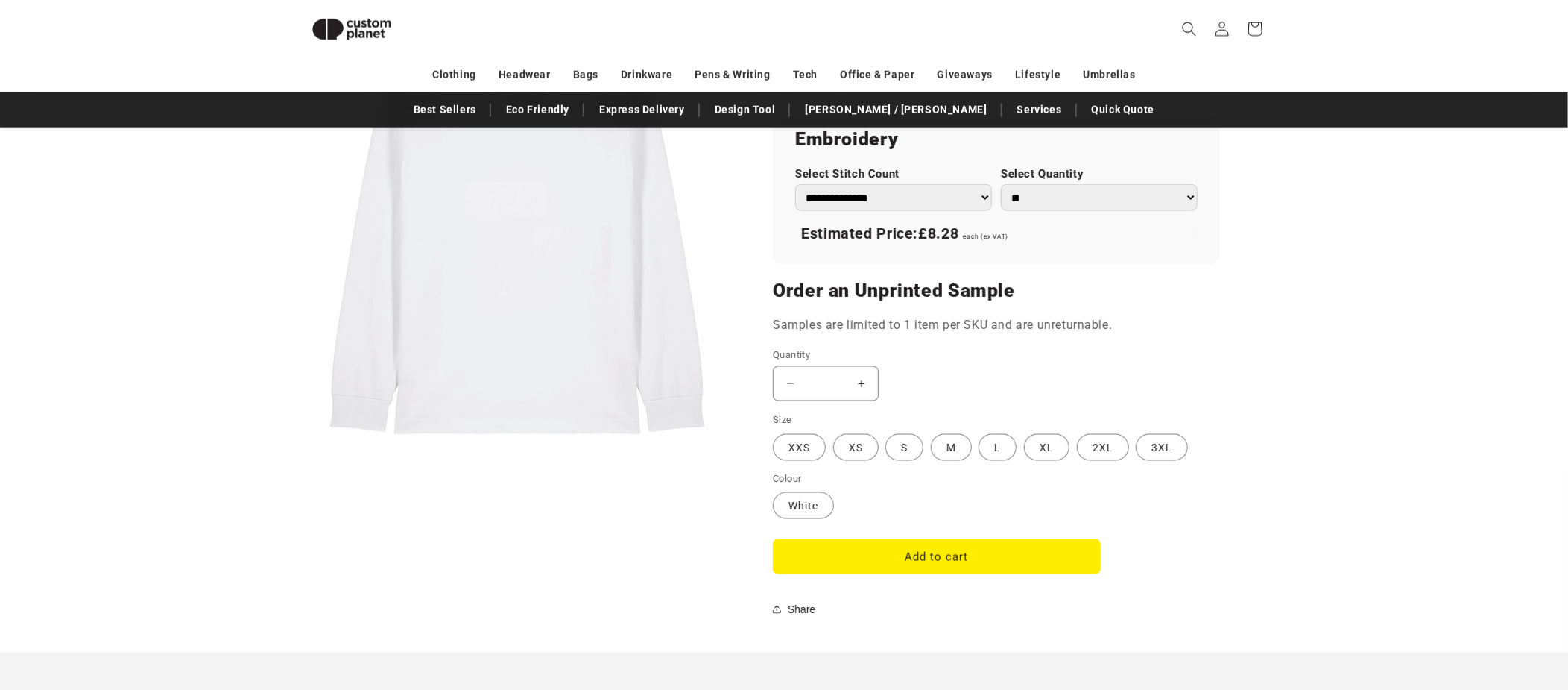
scroll to position [856, 0]
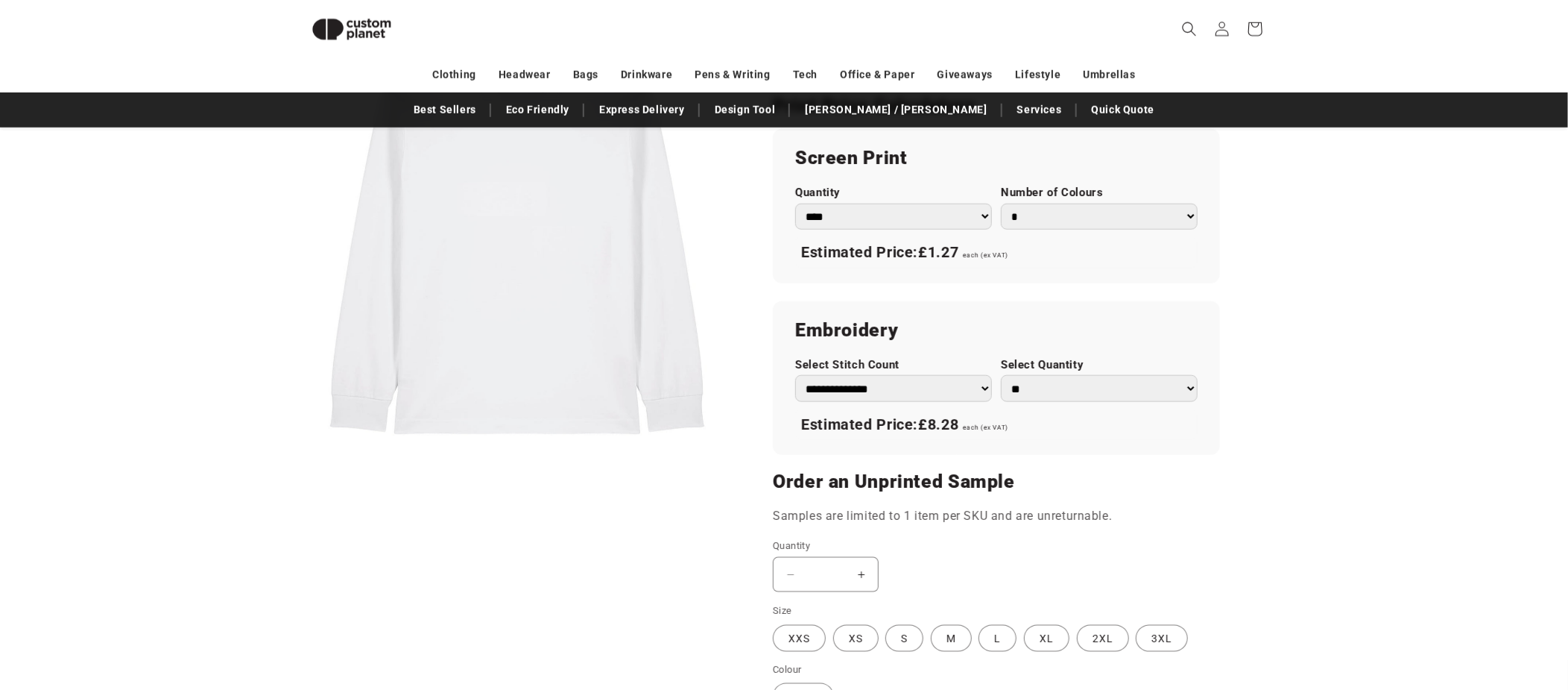
click at [299, 459] on button "Open media 1 in modal" at bounding box center [299, 459] width 0 height 0
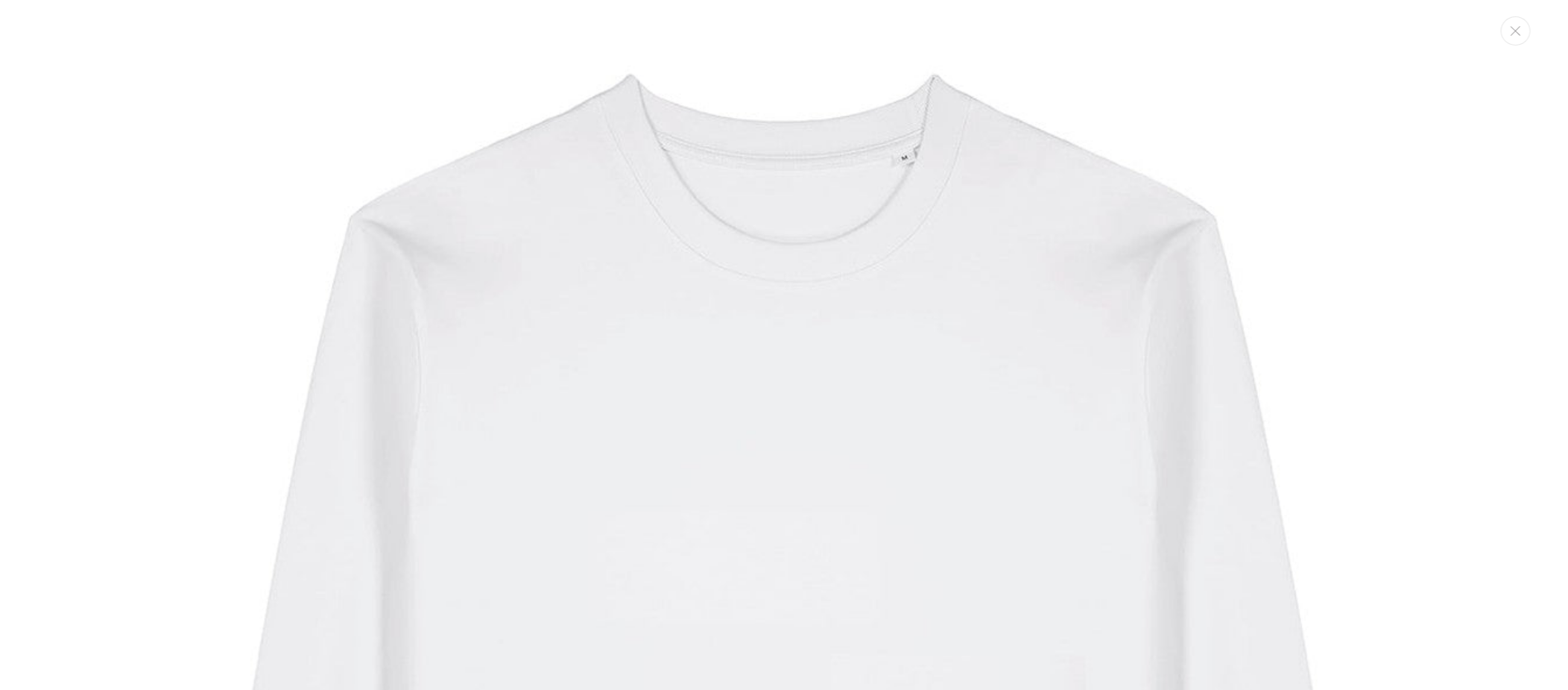
scroll to position [0, 0]
